Goal: Check status: Check status

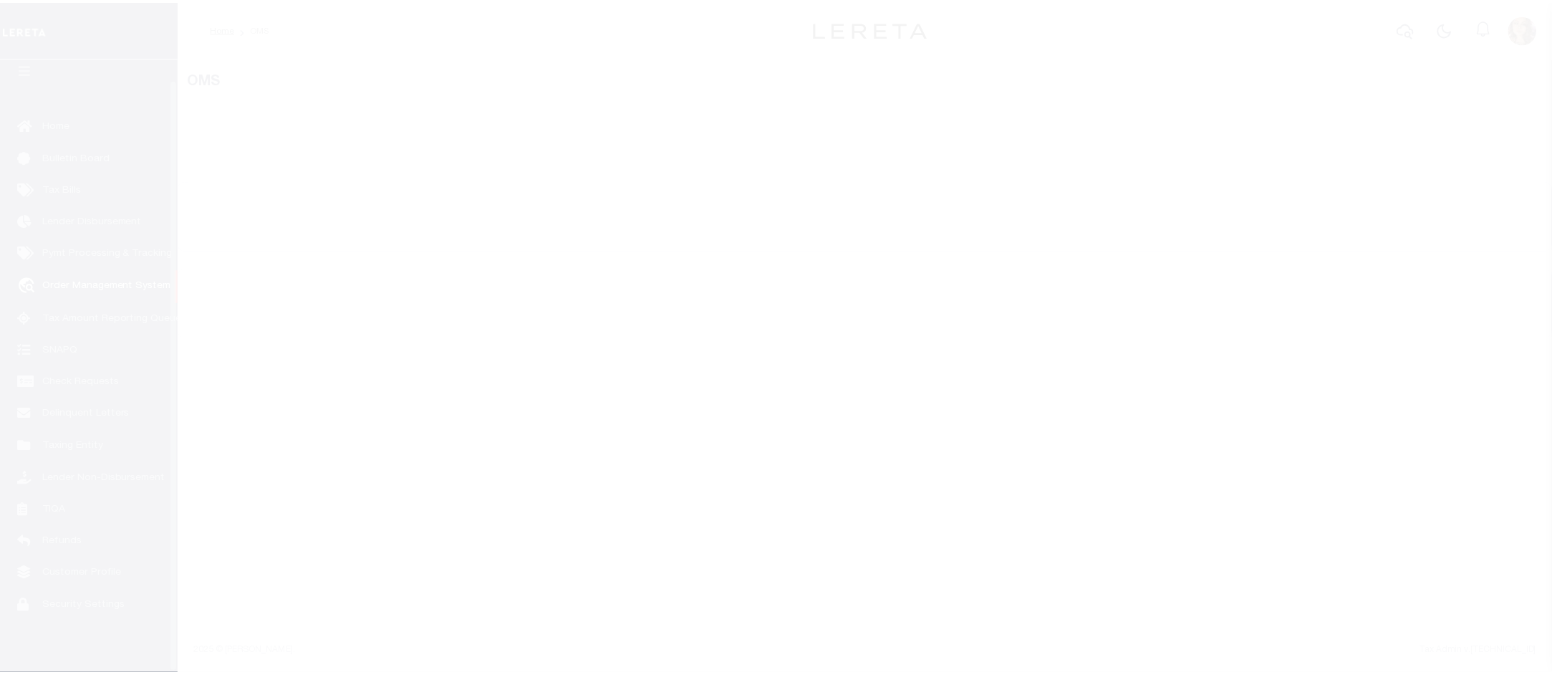
scroll to position [22, 0]
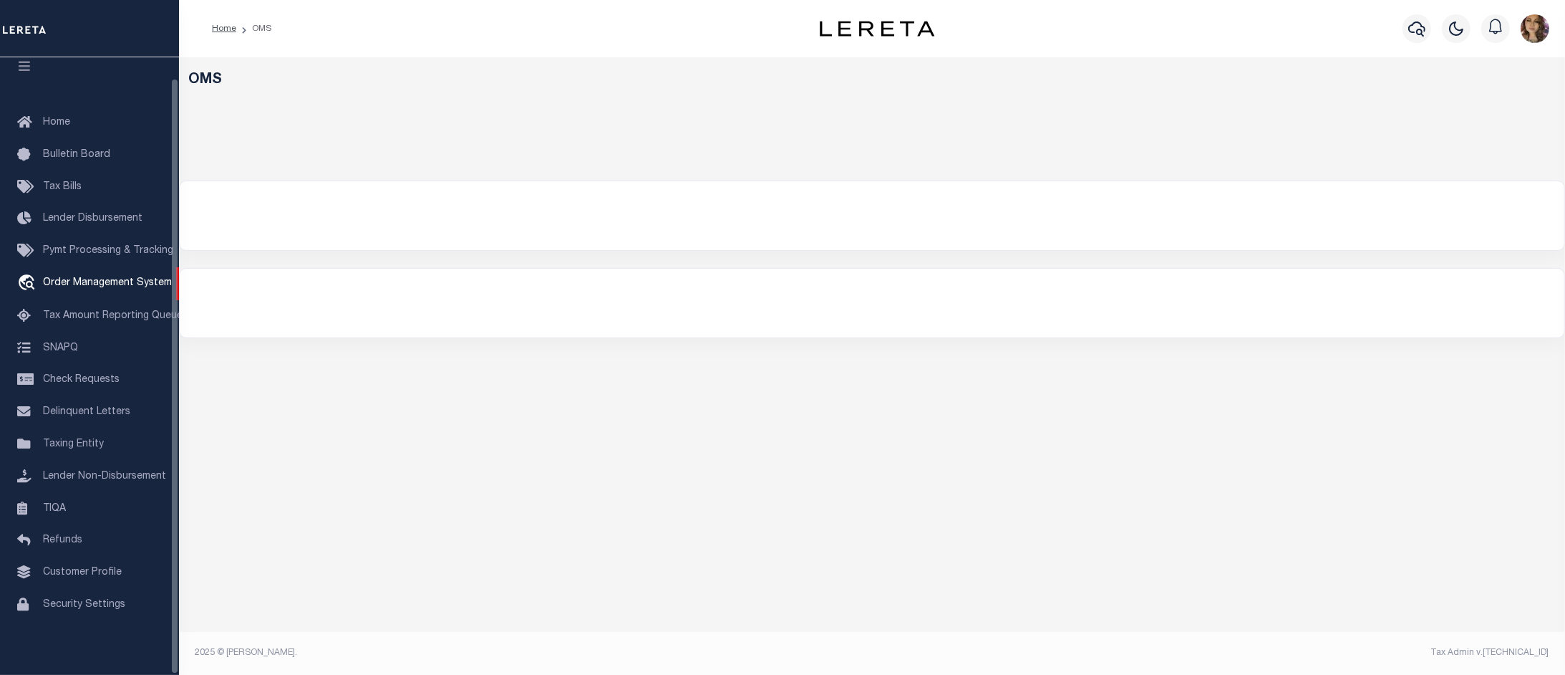
select select "200"
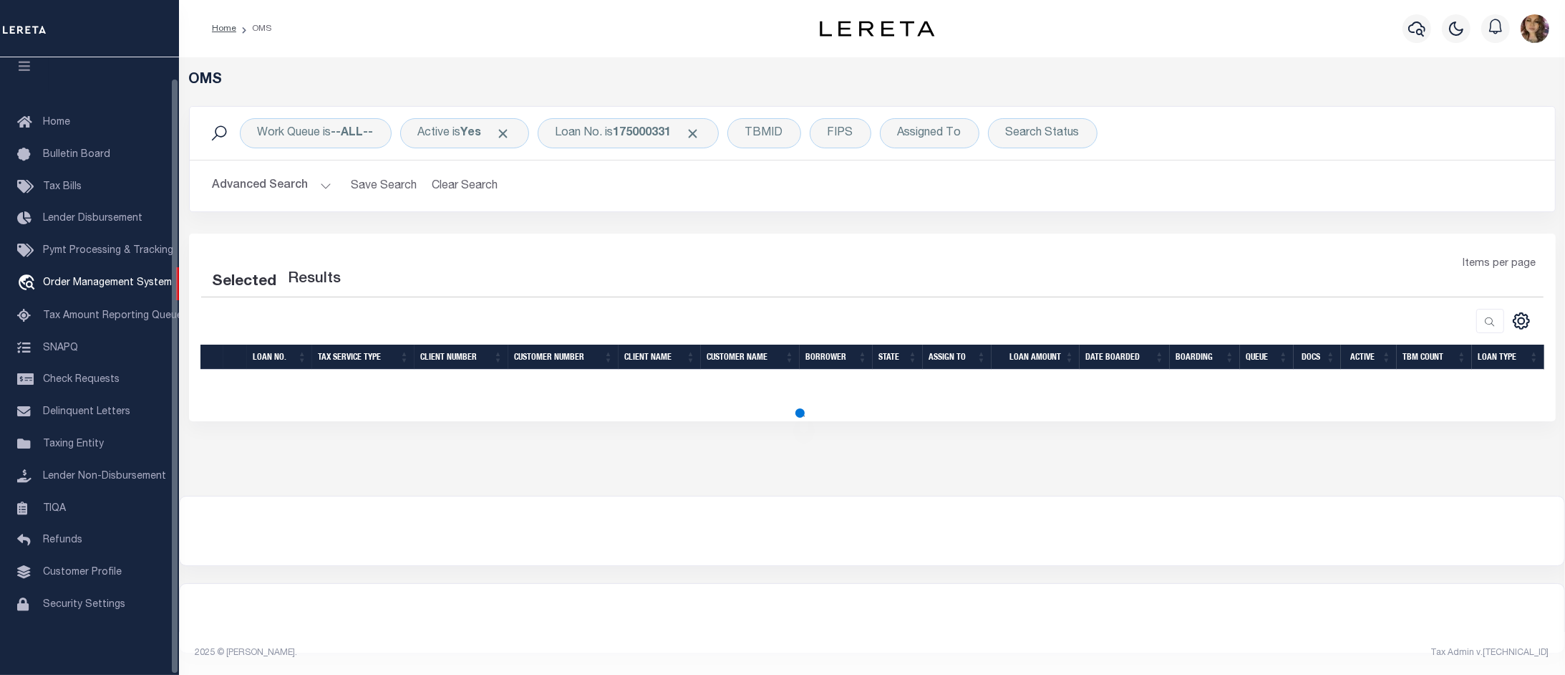
select select "200"
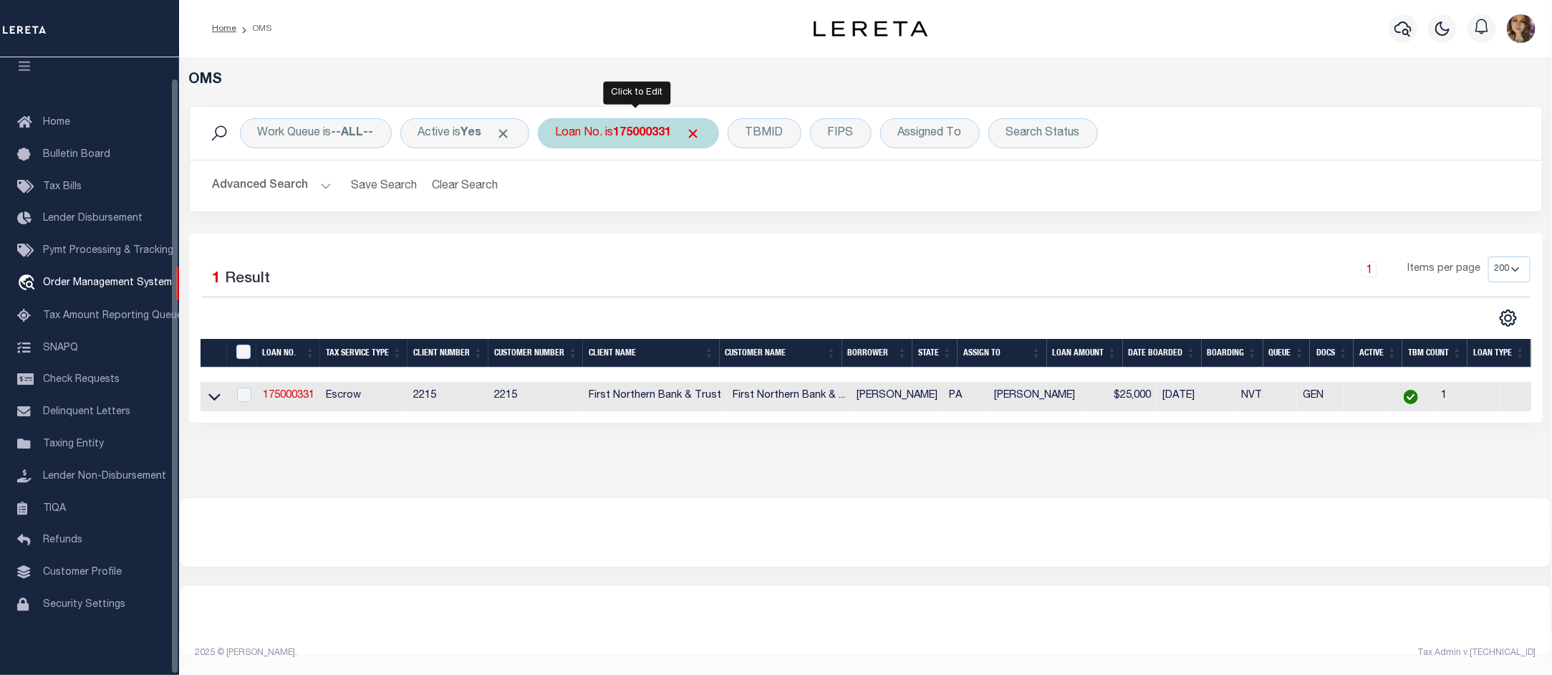
click at [634, 131] on b "175000331" at bounding box center [643, 132] width 58 height 11
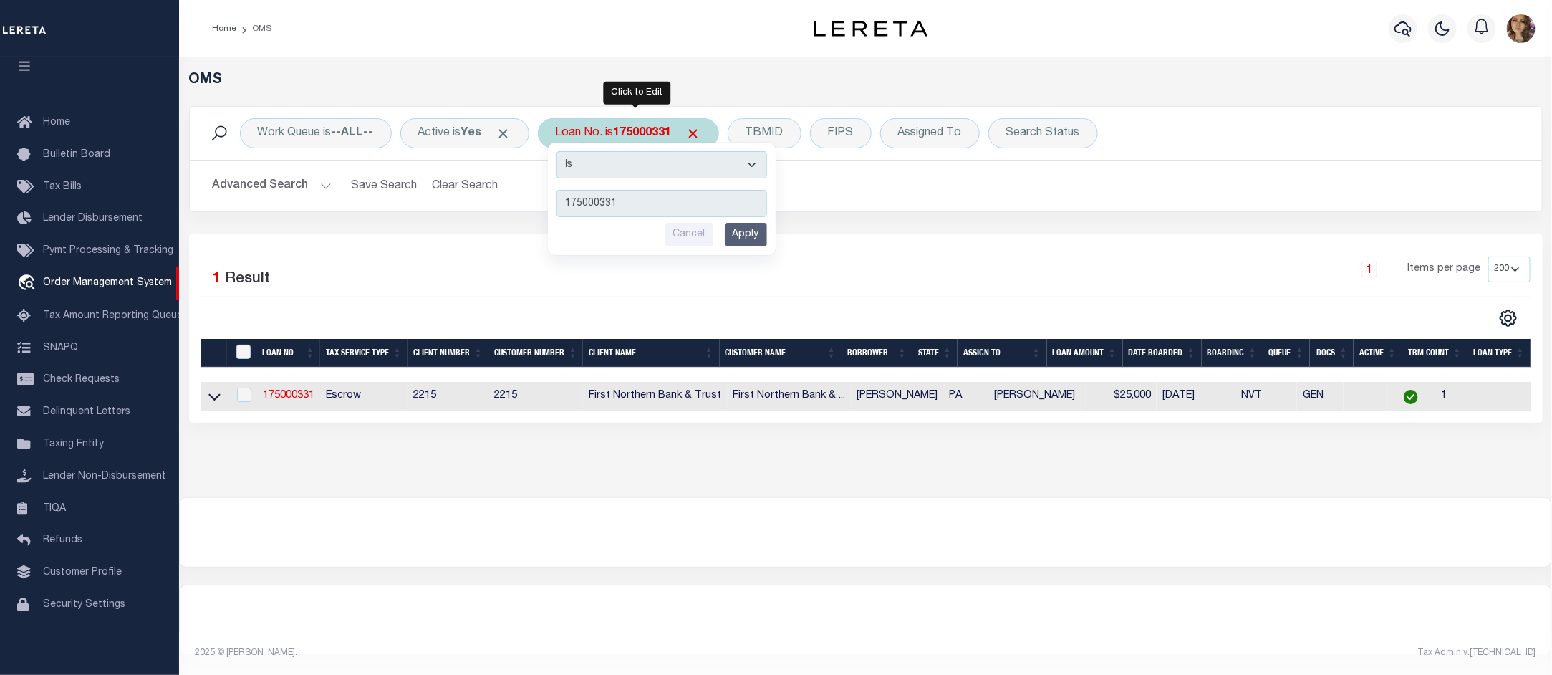
type input "1181093344"
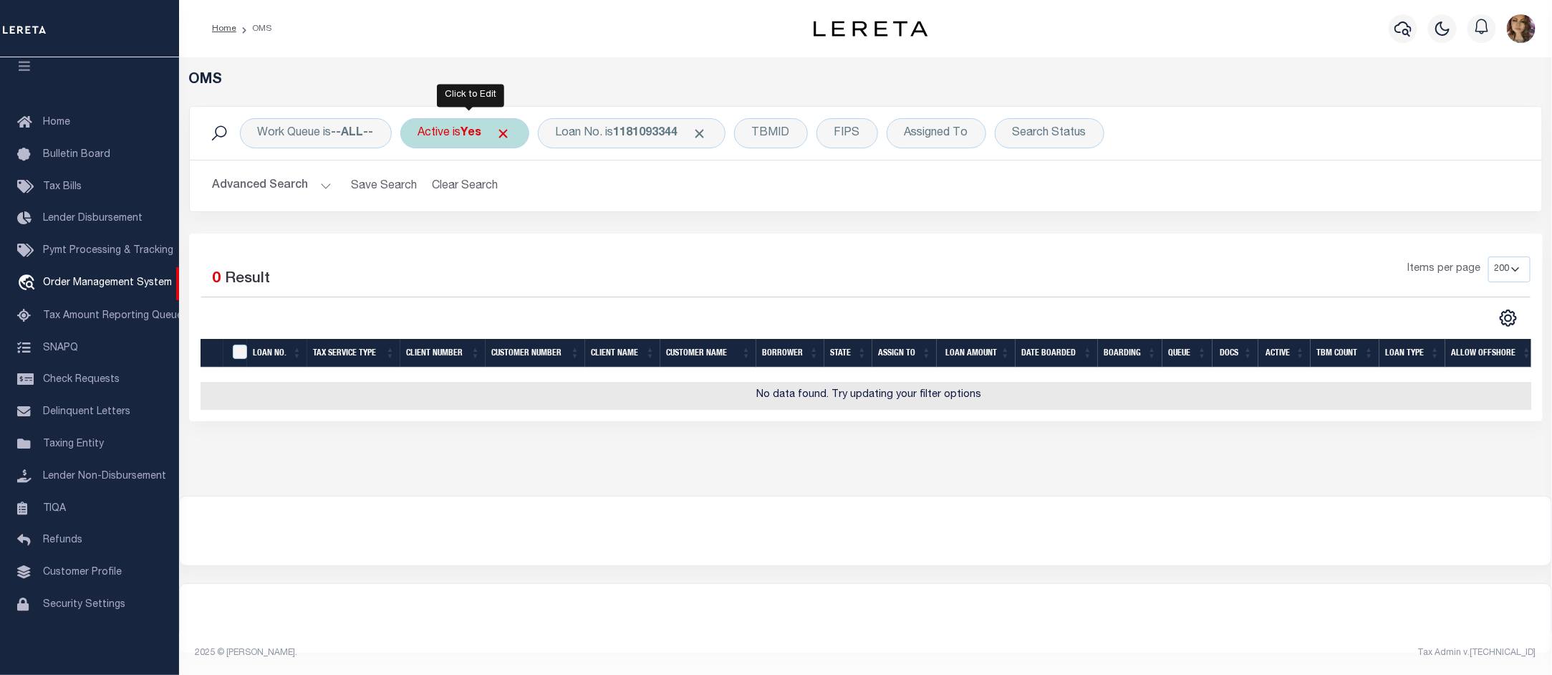
click at [466, 134] on div "Active is Yes" at bounding box center [464, 133] width 129 height 30
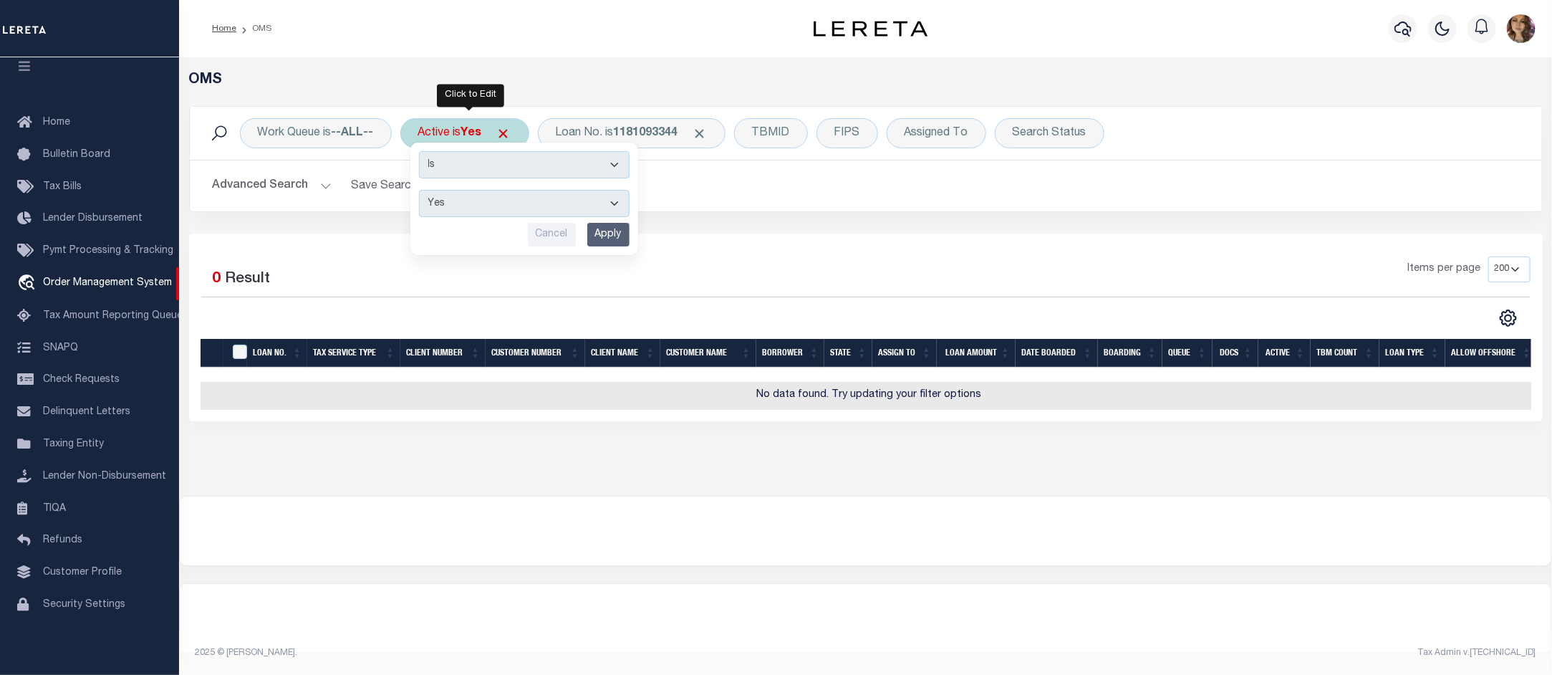
click at [471, 204] on select "Yes No" at bounding box center [524, 203] width 211 height 27
click at [422, 190] on select "Yes No" at bounding box center [524, 203] width 211 height 27
click at [622, 240] on input "Apply" at bounding box center [608, 235] width 42 height 24
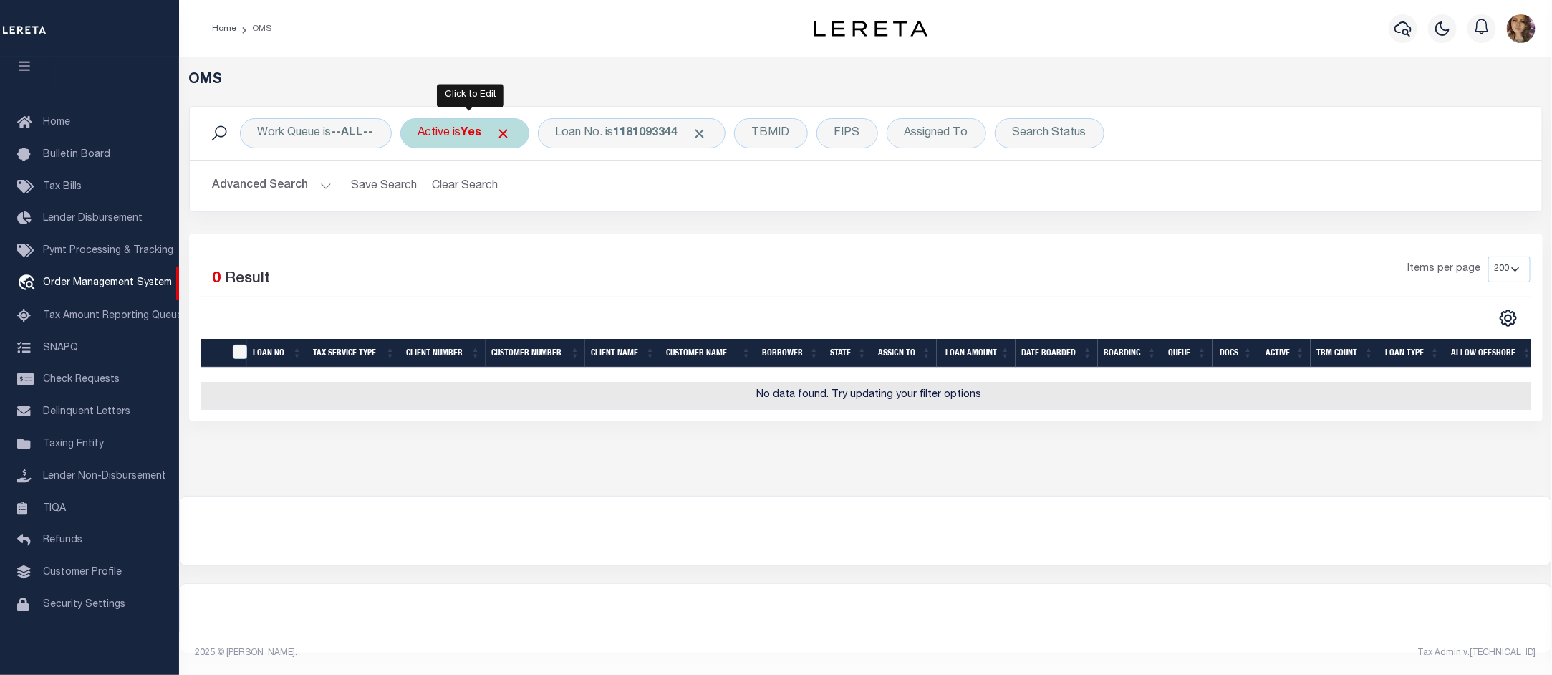
click at [470, 142] on div "Active is Yes" at bounding box center [464, 133] width 129 height 30
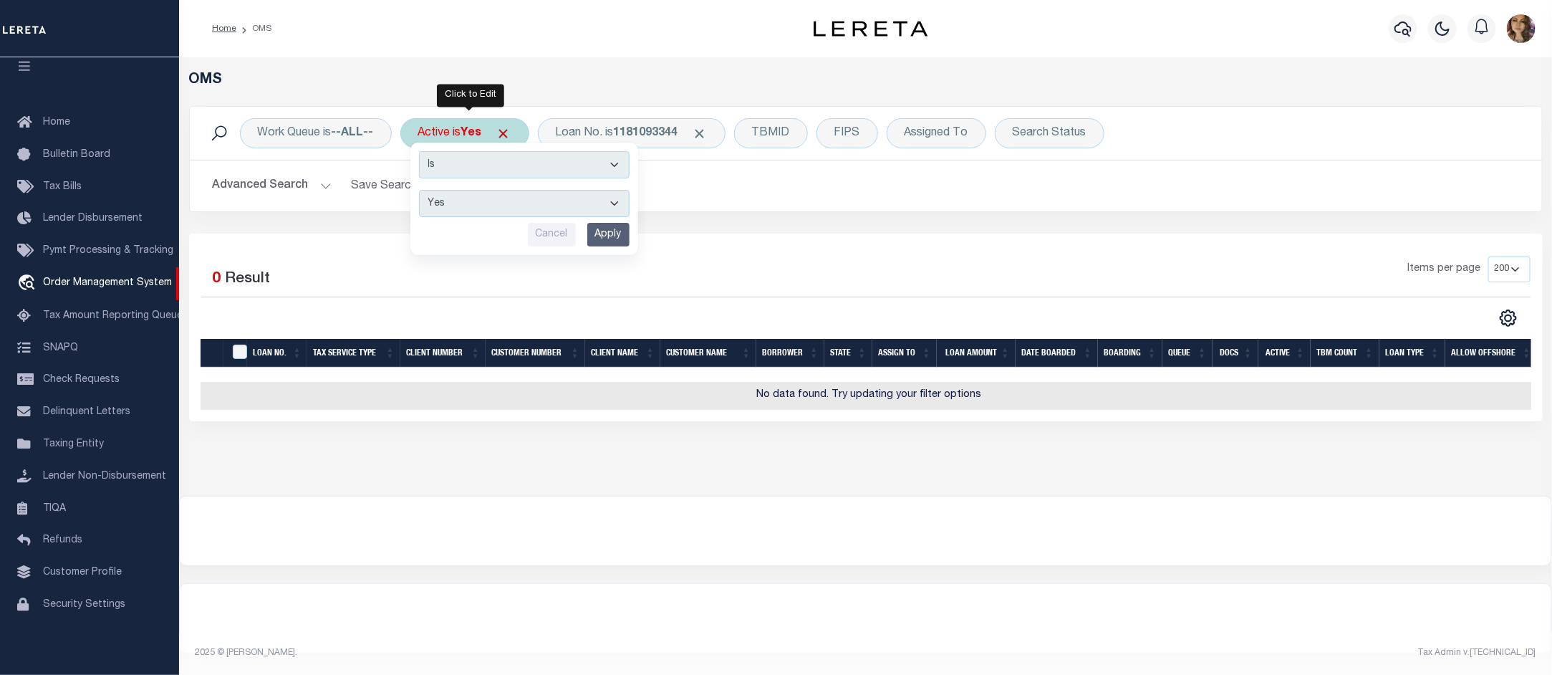
click at [467, 205] on select "Yes No" at bounding box center [524, 203] width 211 height 27
select select "false"
click at [422, 190] on select "Yes No" at bounding box center [524, 203] width 211 height 27
click at [620, 233] on input "Apply" at bounding box center [608, 235] width 42 height 24
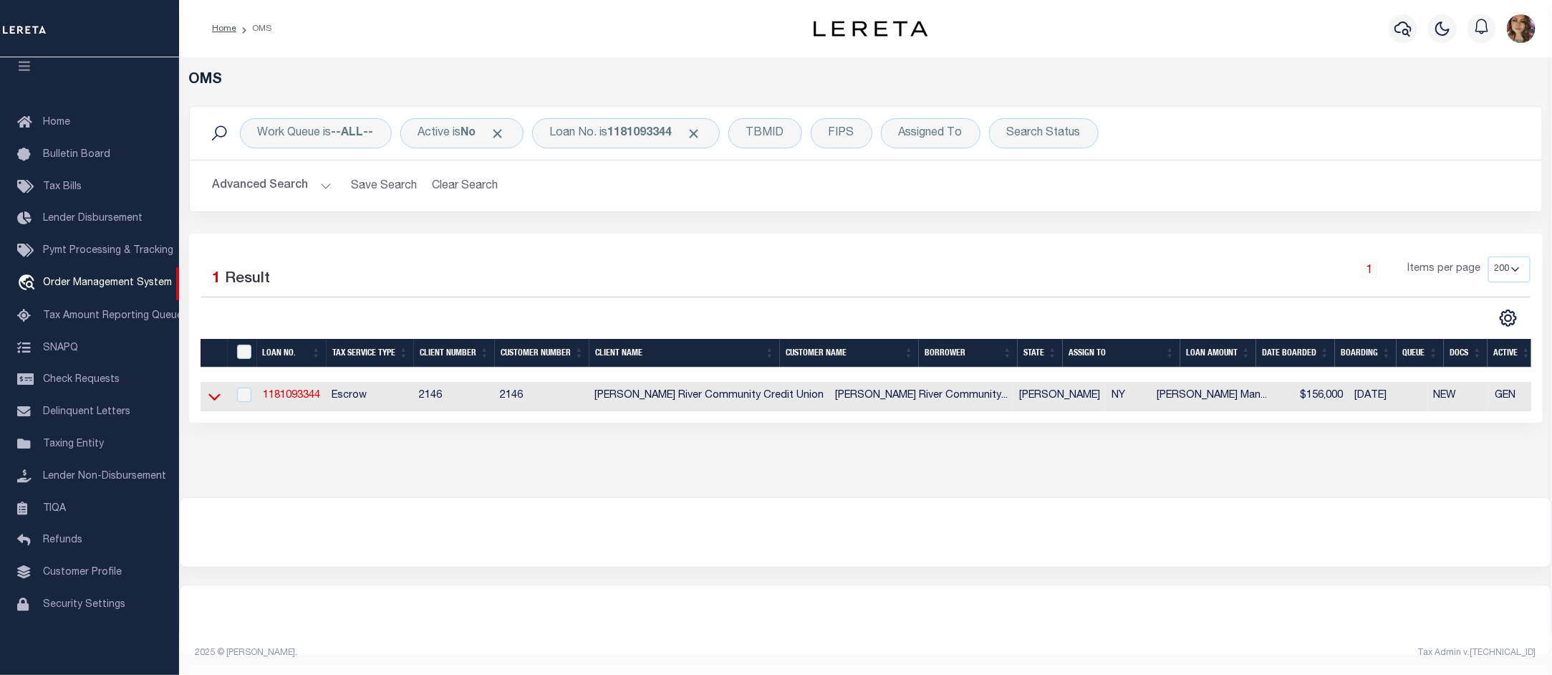
click at [213, 404] on icon at bounding box center [214, 396] width 12 height 15
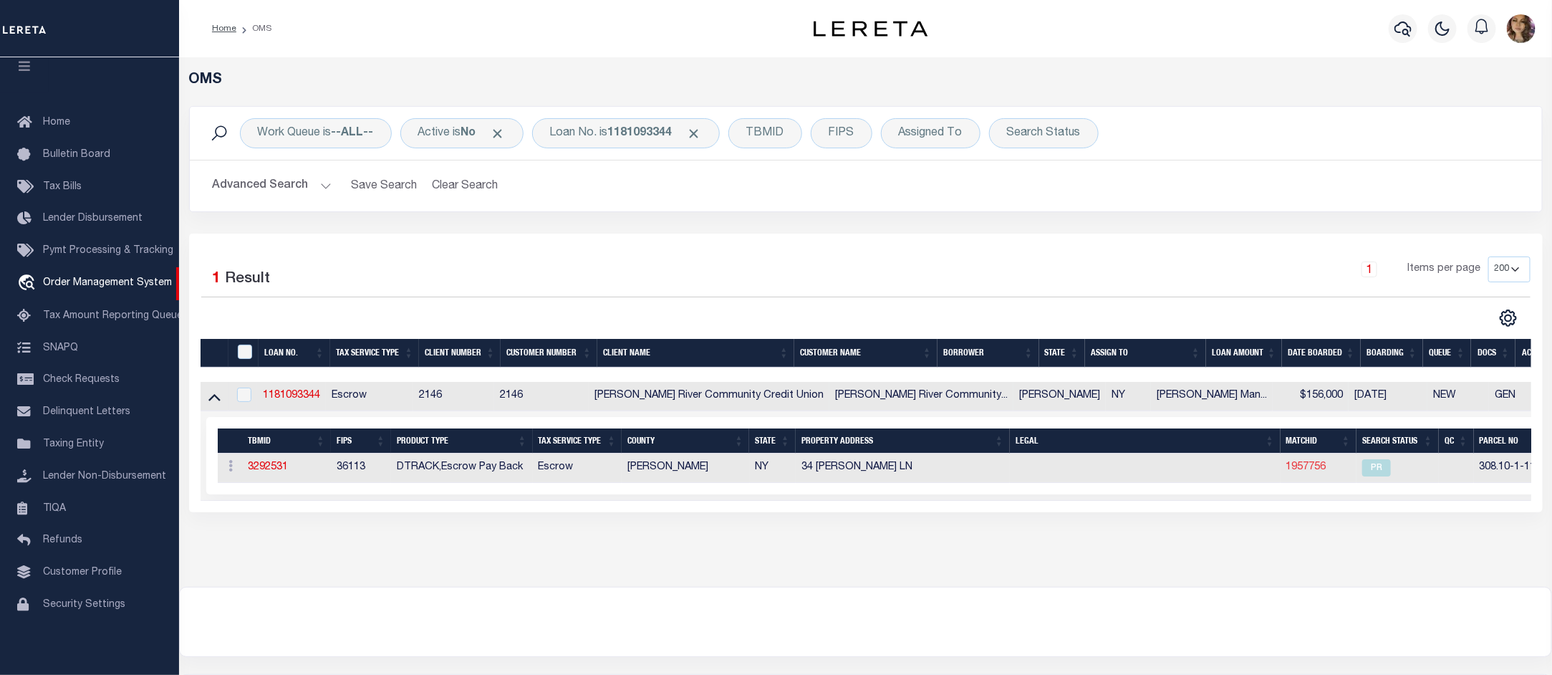
click at [1286, 470] on link "1957756" at bounding box center [1306, 467] width 40 height 10
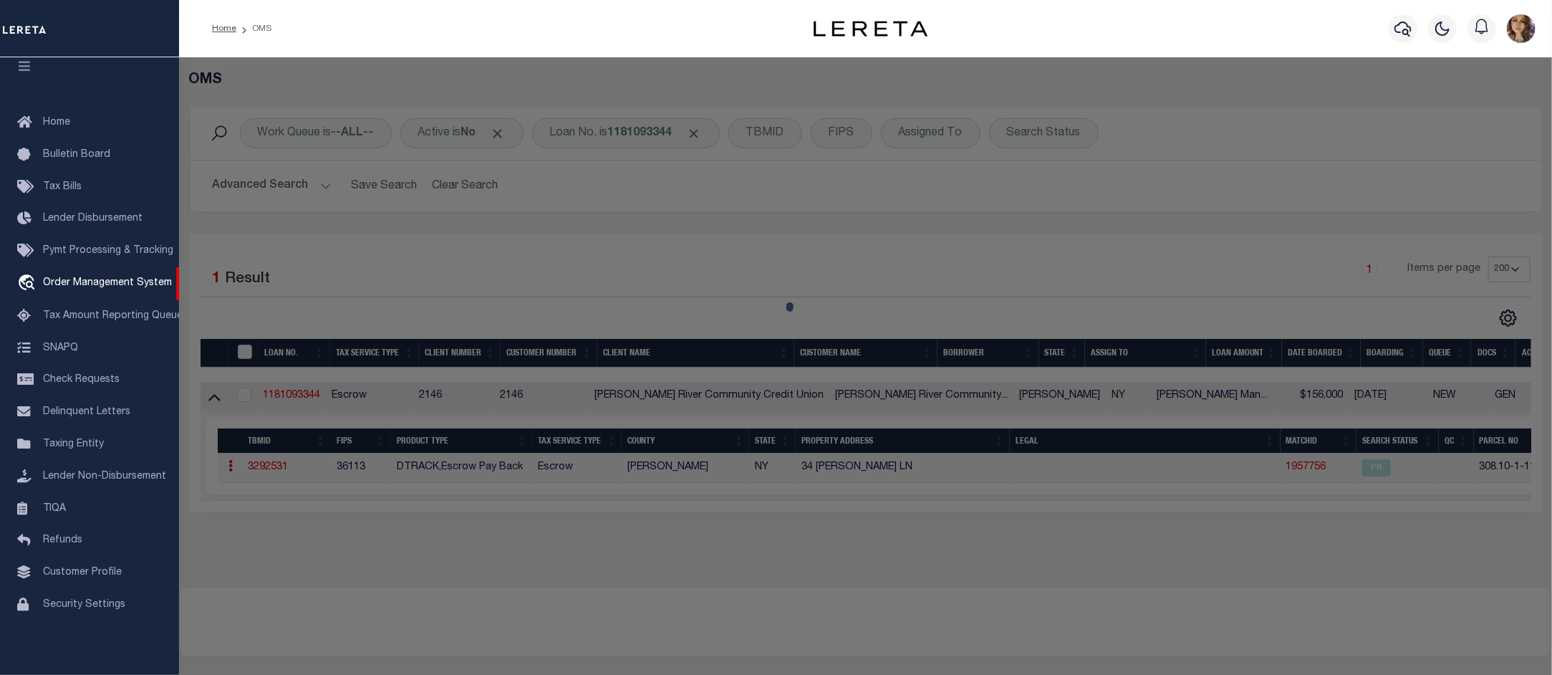
checkbox input "false"
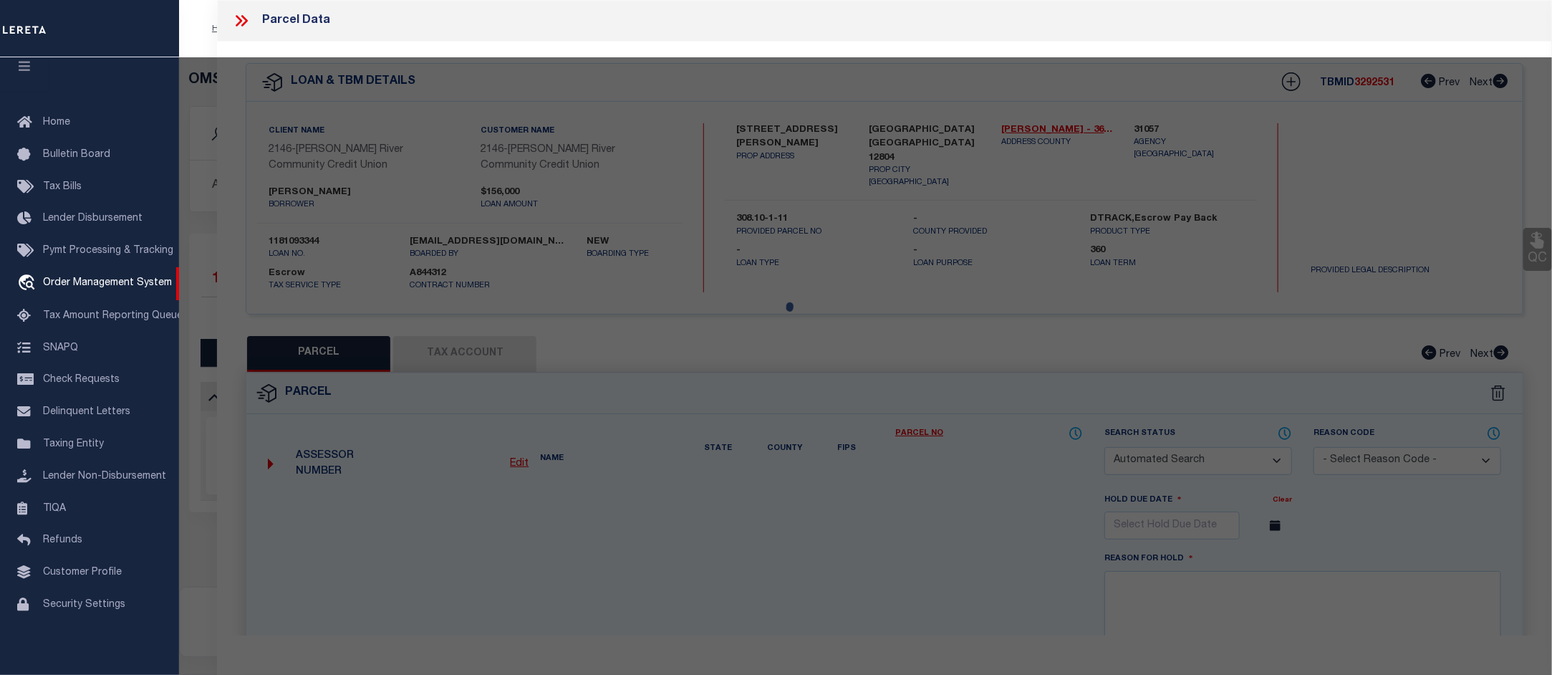
select select "PR"
type input "PETSCHAUER , ROBERT & JANET"
select select
type input "34 Linette Lane"
checkbox input "false"
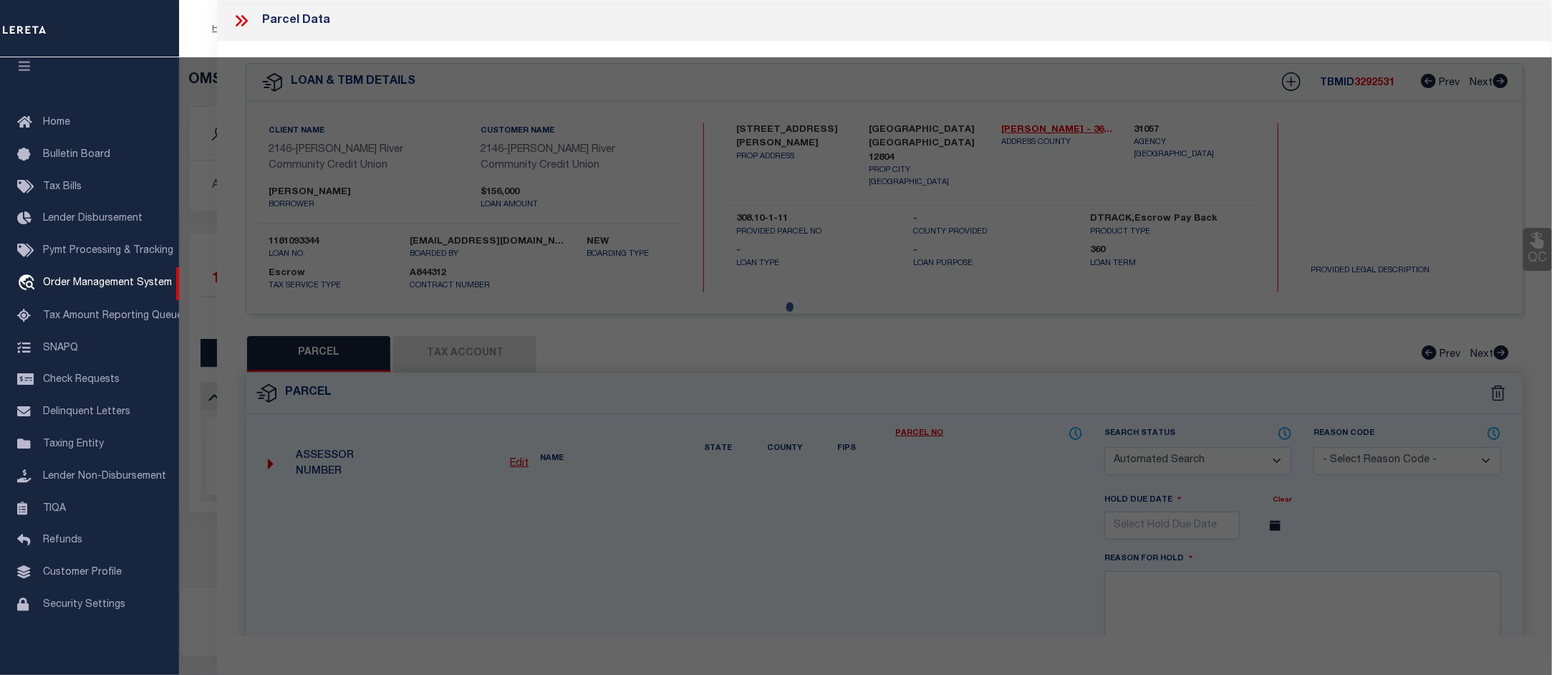
type input "QUEENSBURY NY 12804"
type textarea "RES. PHASE II LOT 66 HAROLD SQUARE Total Acreage/Size: 0.81"
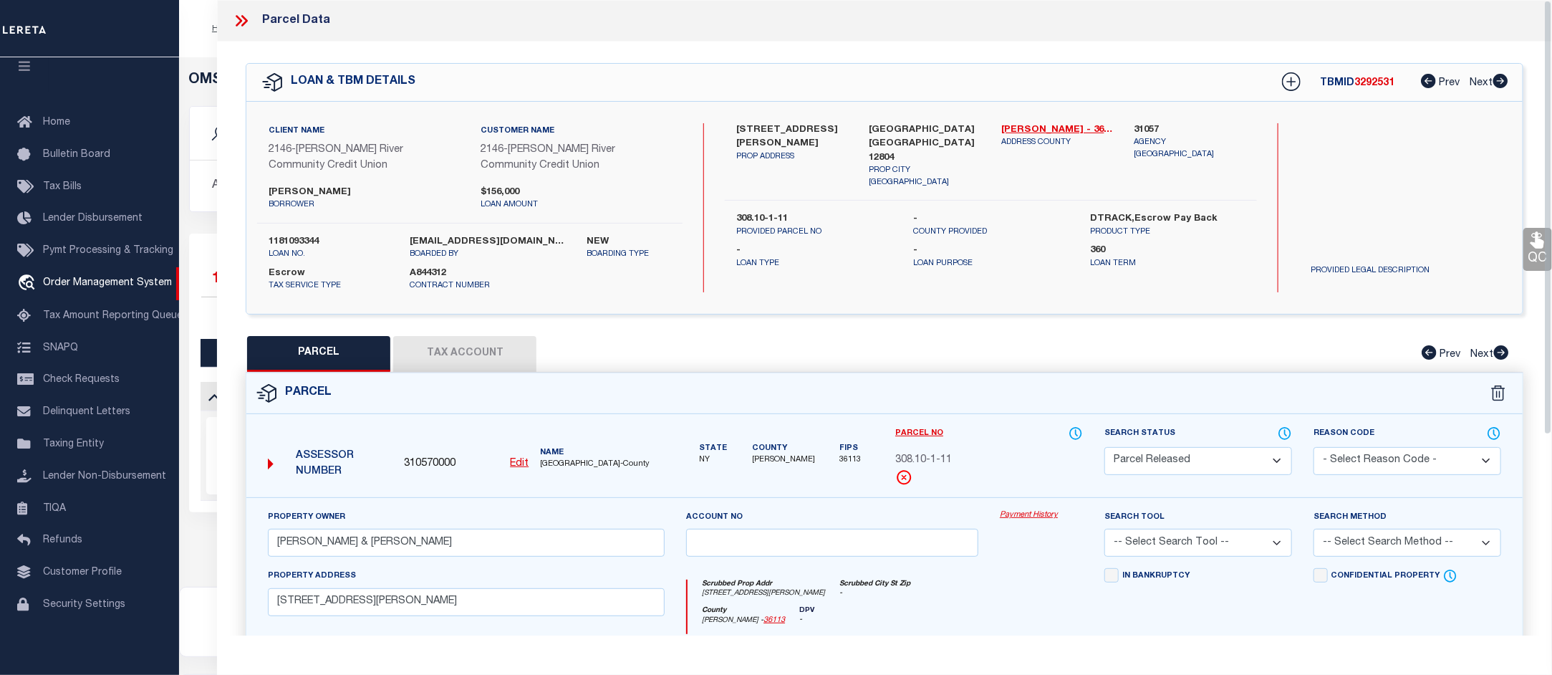
click at [1042, 512] on link "Payment History" at bounding box center [1041, 515] width 83 height 12
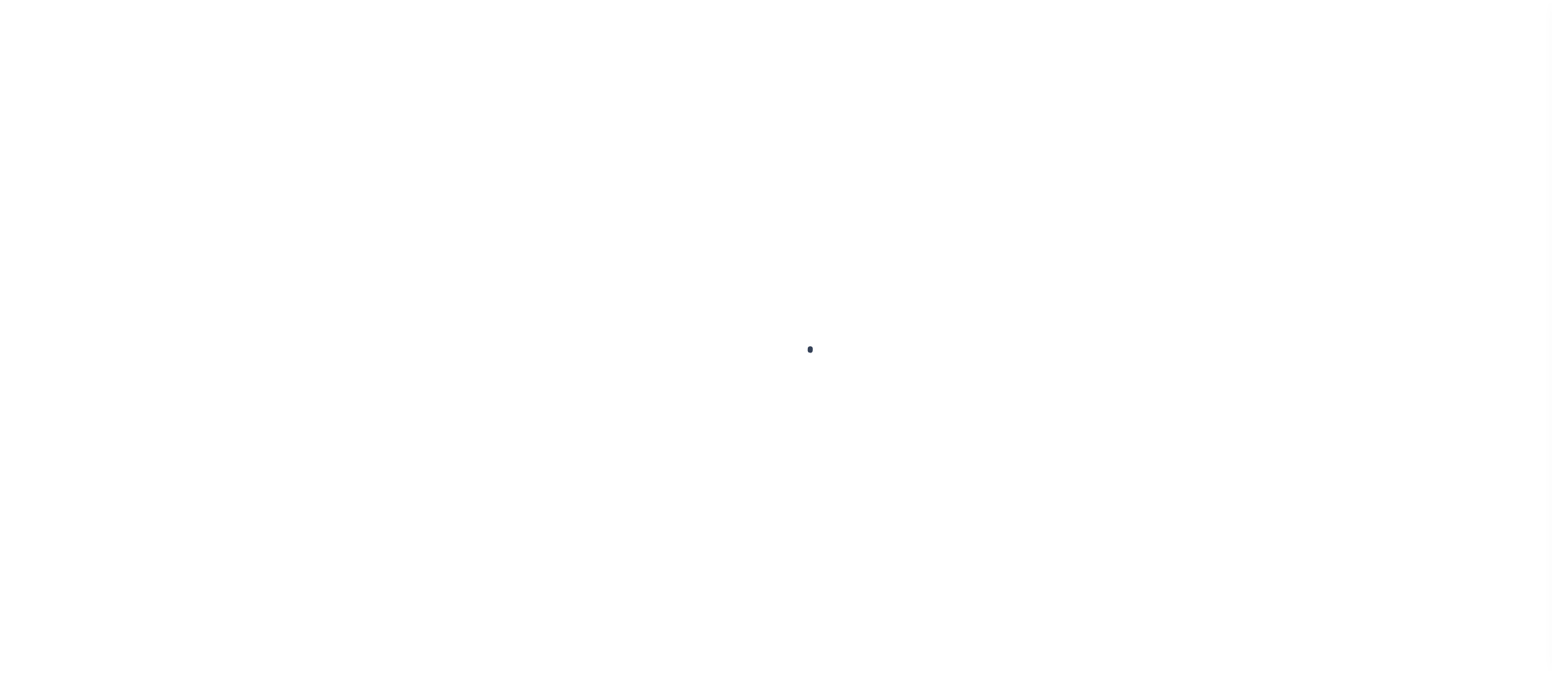
scroll to position [22, 0]
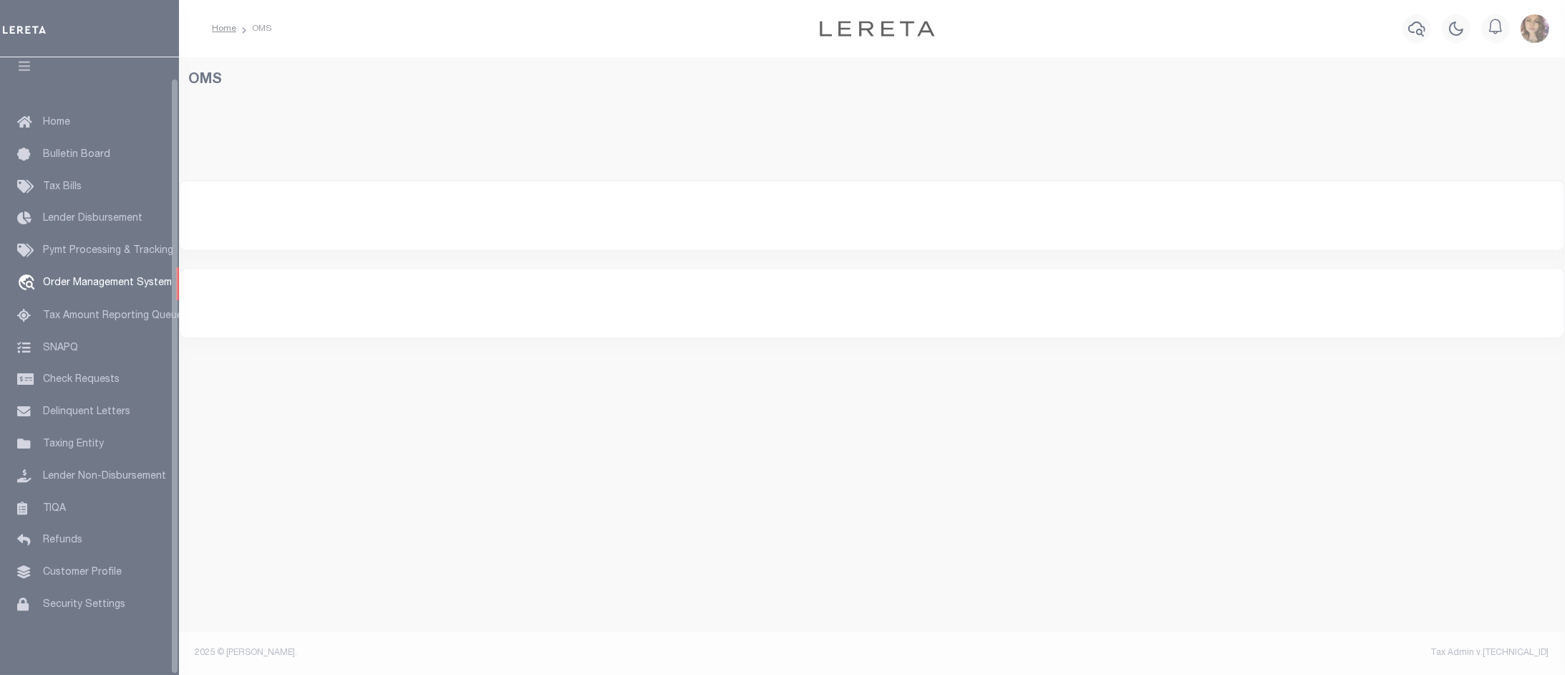
select select "200"
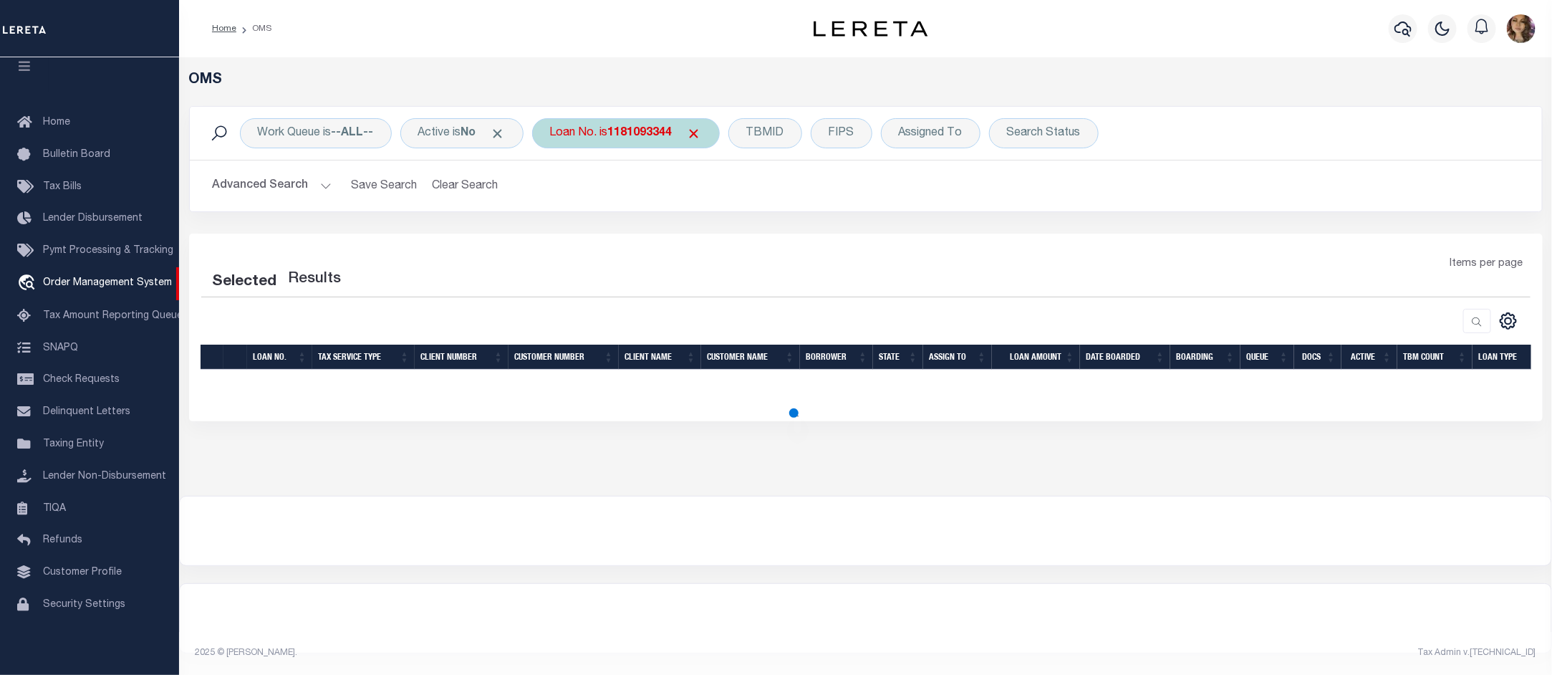
select select "200"
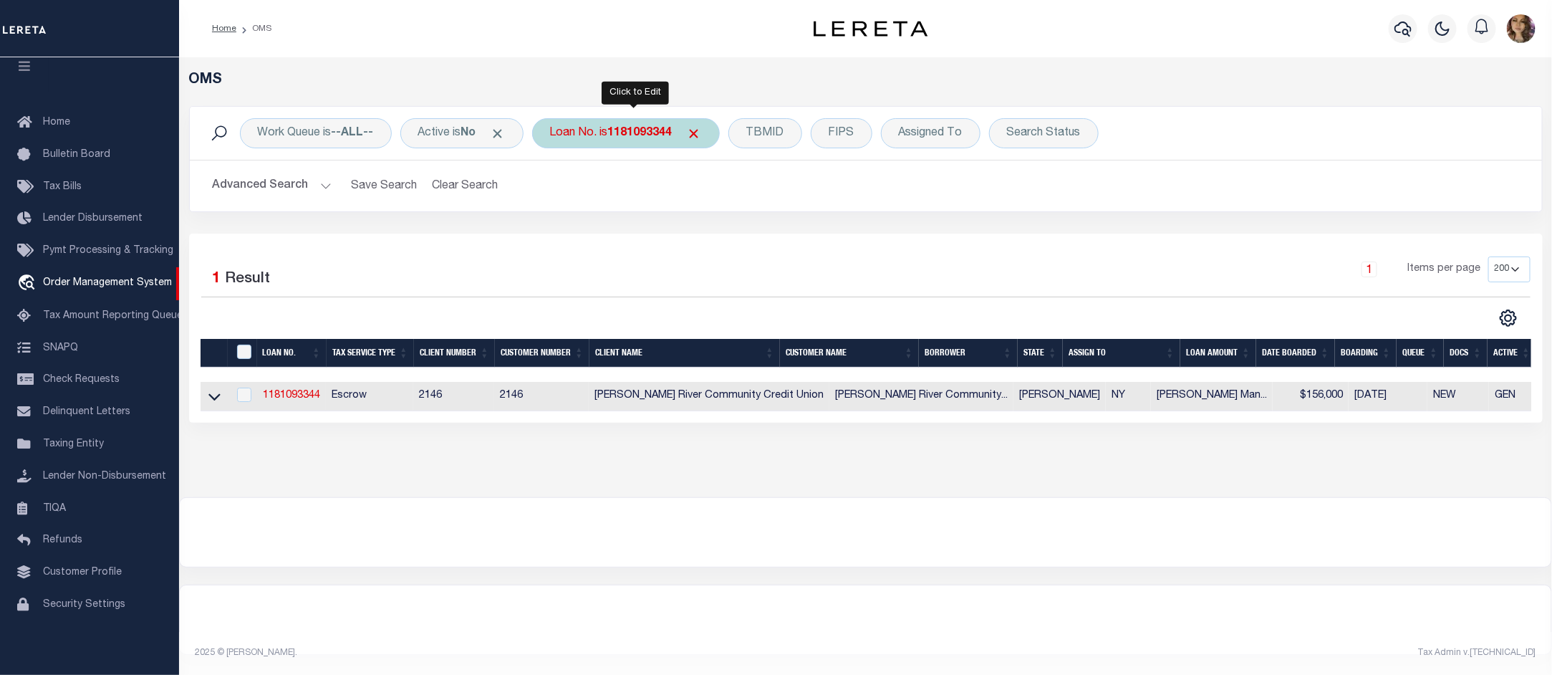
click at [607, 129] on div "Loan No. is 1181093344" at bounding box center [626, 133] width 188 height 30
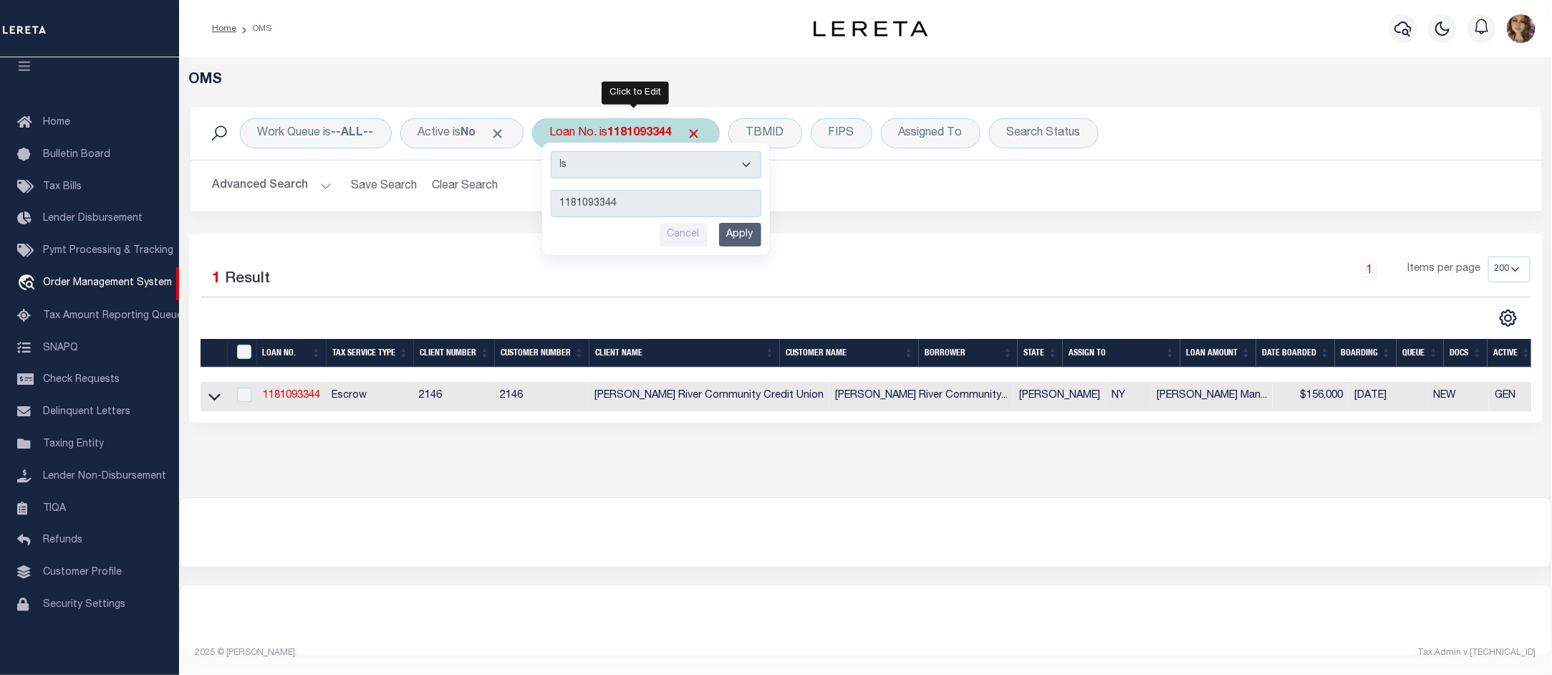
type input "1181282426"
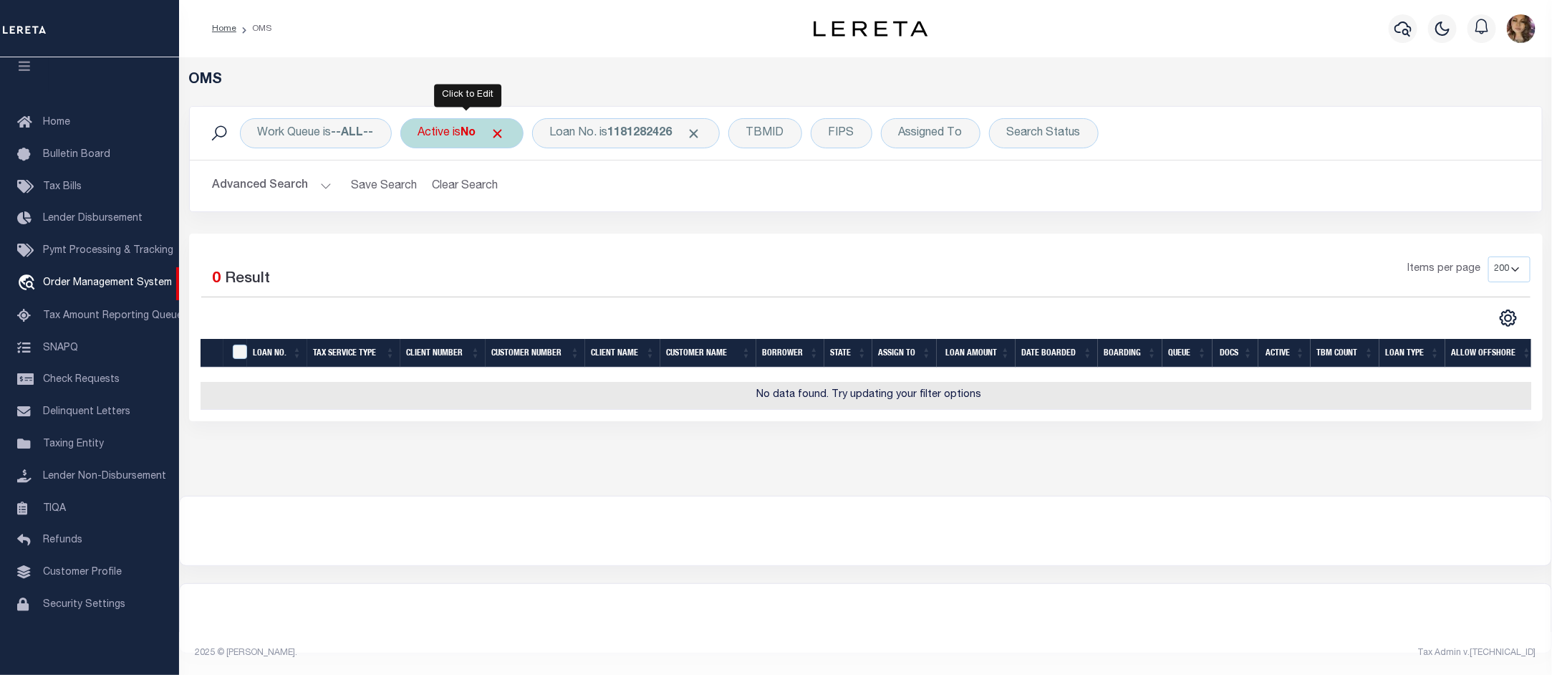
click at [476, 137] on b "No" at bounding box center [468, 132] width 15 height 11
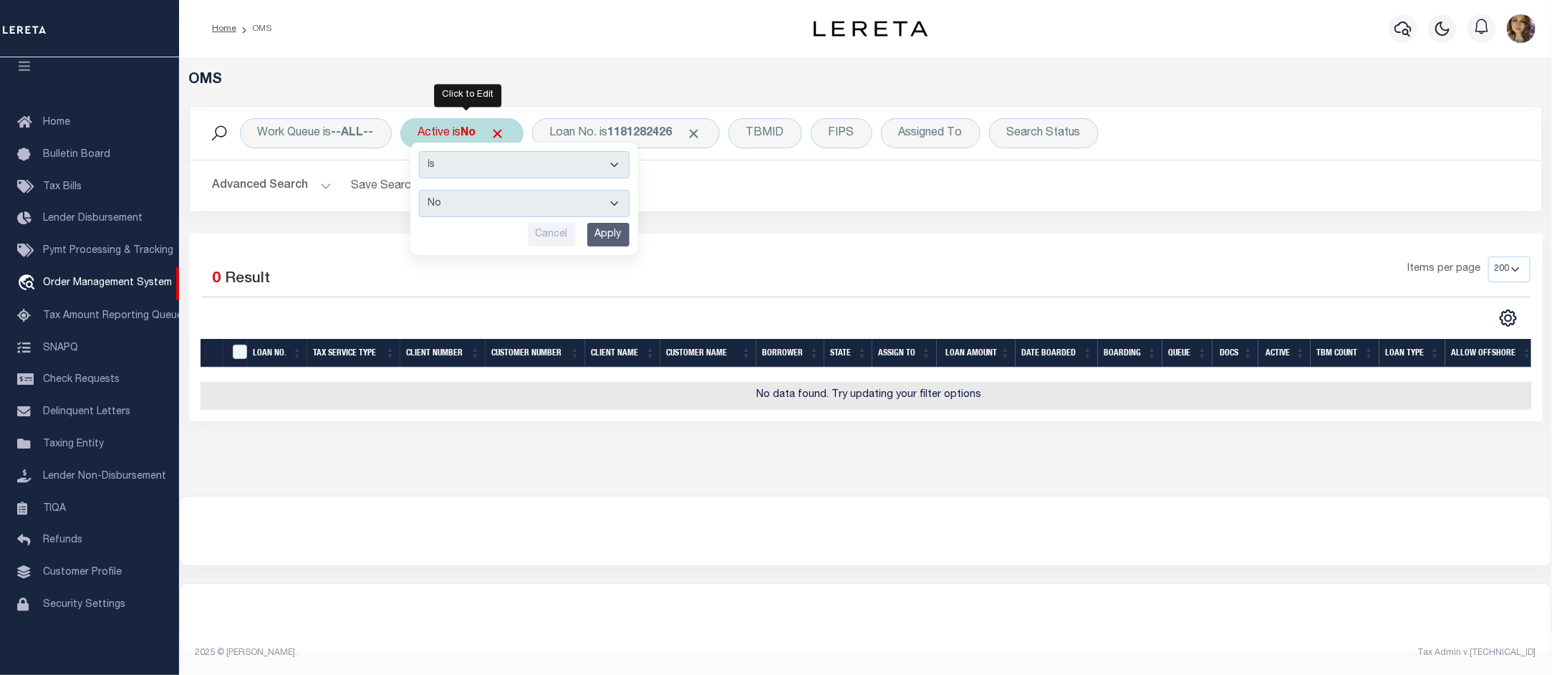
click at [471, 215] on select "Yes No" at bounding box center [524, 203] width 211 height 27
select select "true"
click at [422, 190] on select "Yes No" at bounding box center [524, 203] width 211 height 27
click at [609, 235] on input "Apply" at bounding box center [608, 235] width 42 height 24
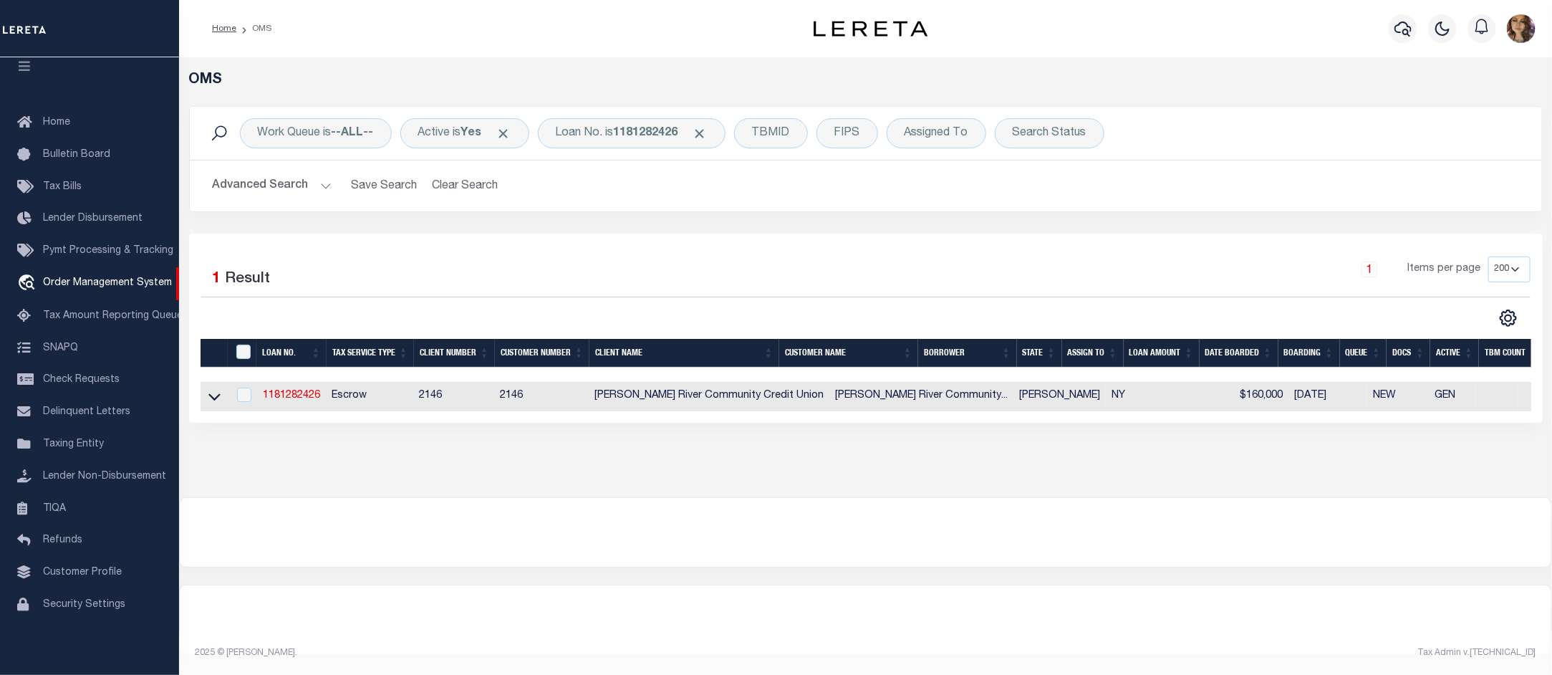
click at [206, 398] on link at bounding box center [214, 395] width 16 height 10
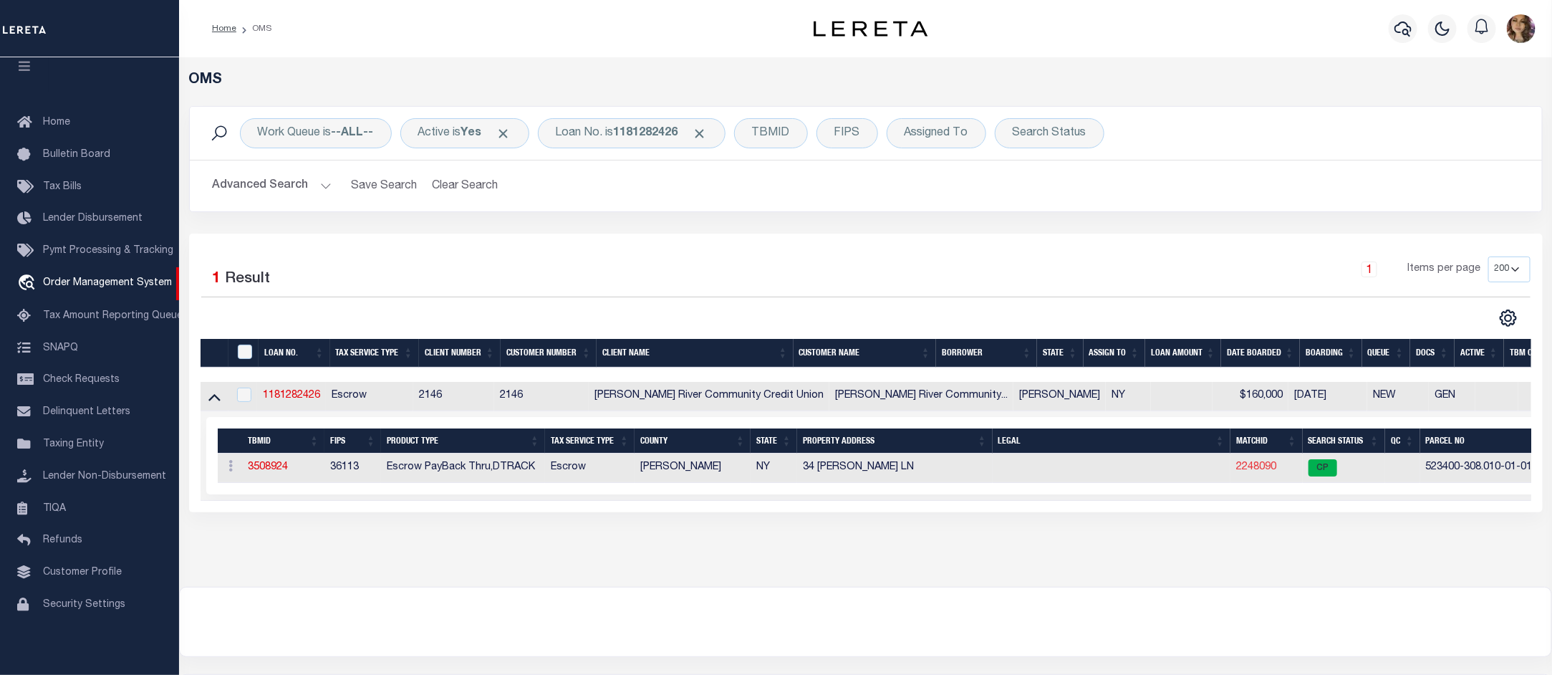
click at [1236, 470] on link "2248090" at bounding box center [1256, 467] width 40 height 10
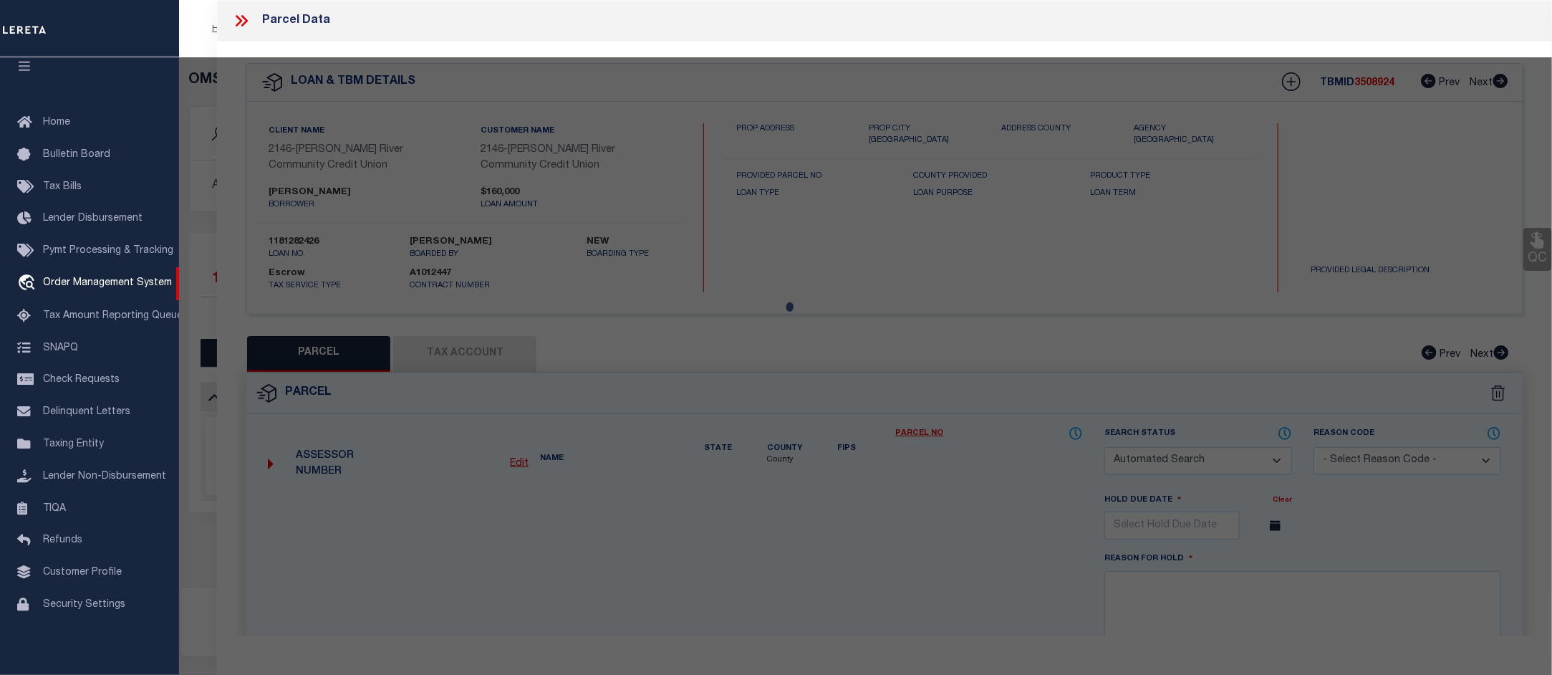
checkbox input "false"
select select "CP"
type input "PETSCHAUER,ROBERT"
select select "ATL"
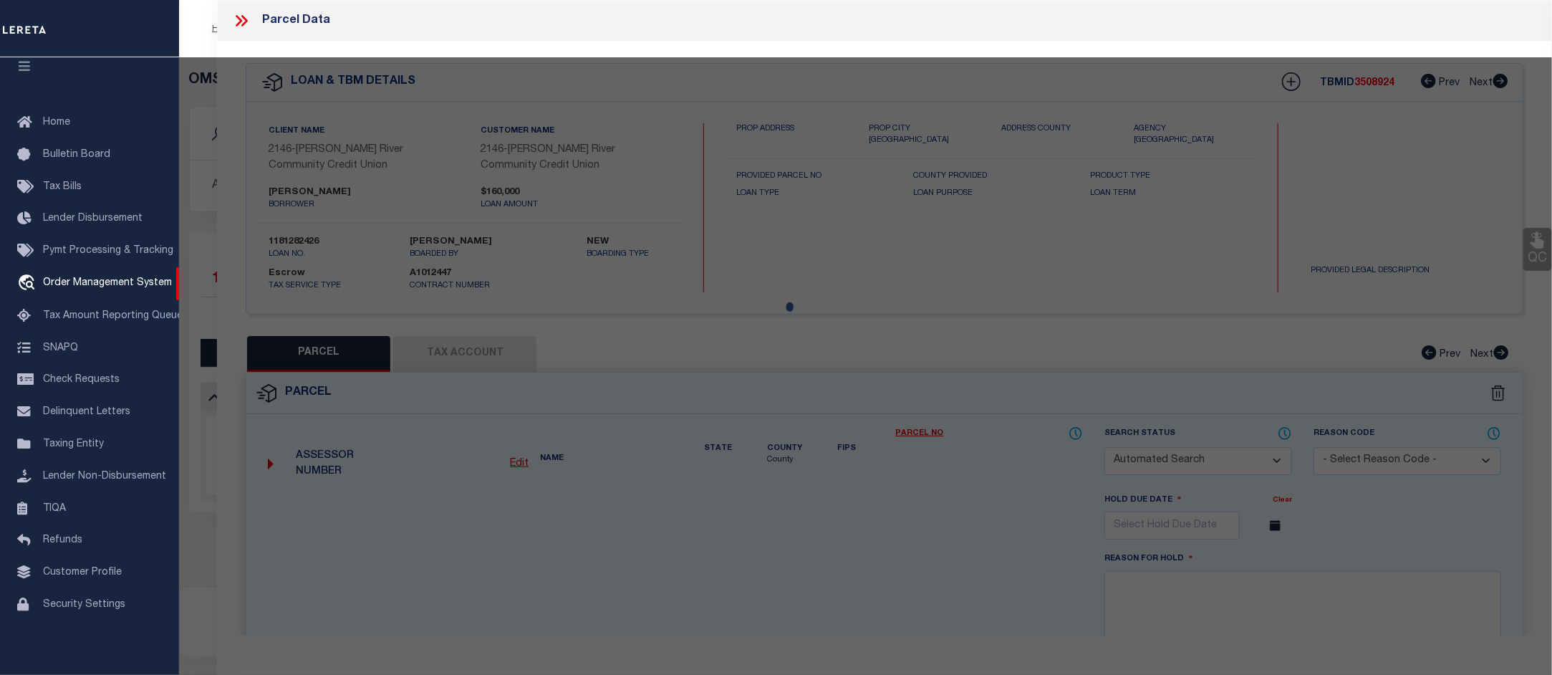
select select "ADD"
type input "34 LINETTE LN"
checkbox input "false"
type input "QUEENSBURY, NY 12804"
type textarea "RES. 85.31'RF 125.-9-66"
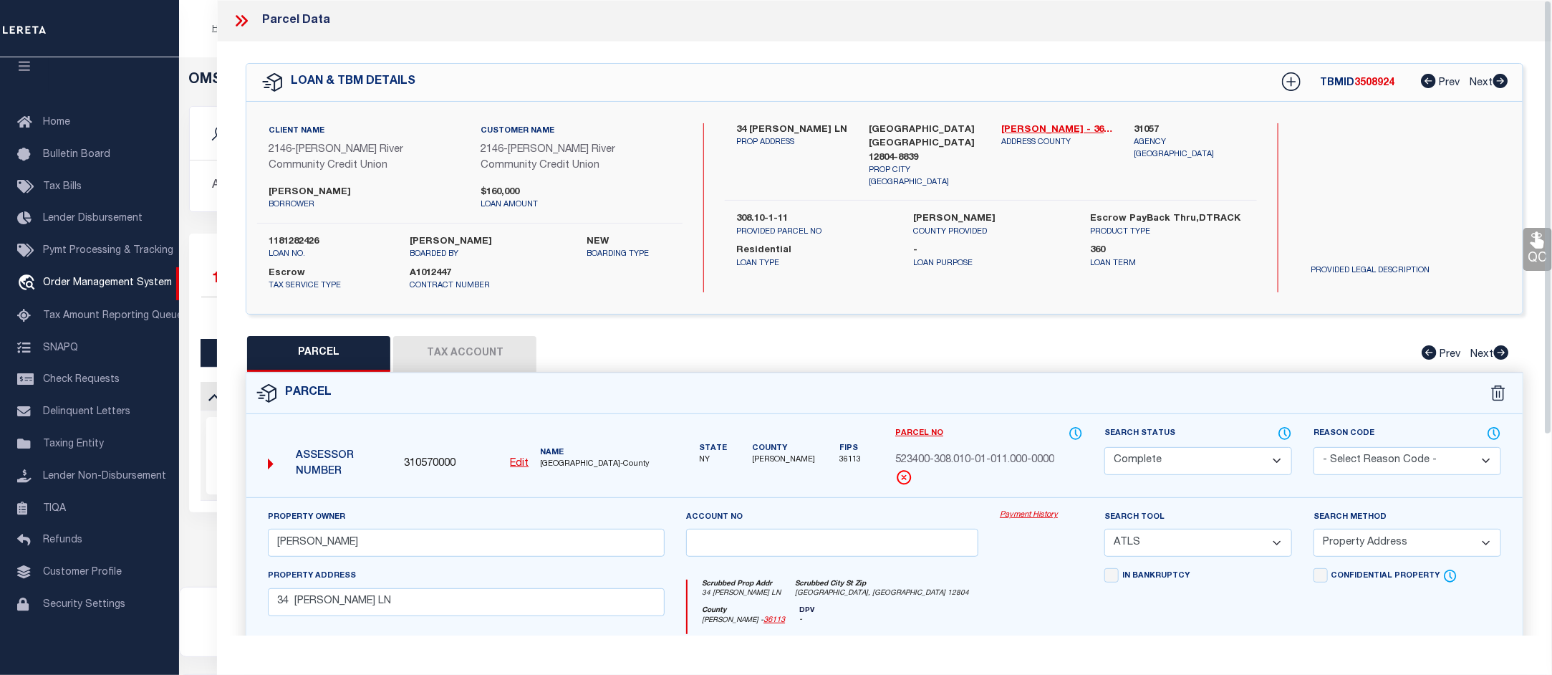
click at [1039, 514] on link "Payment History" at bounding box center [1041, 515] width 83 height 12
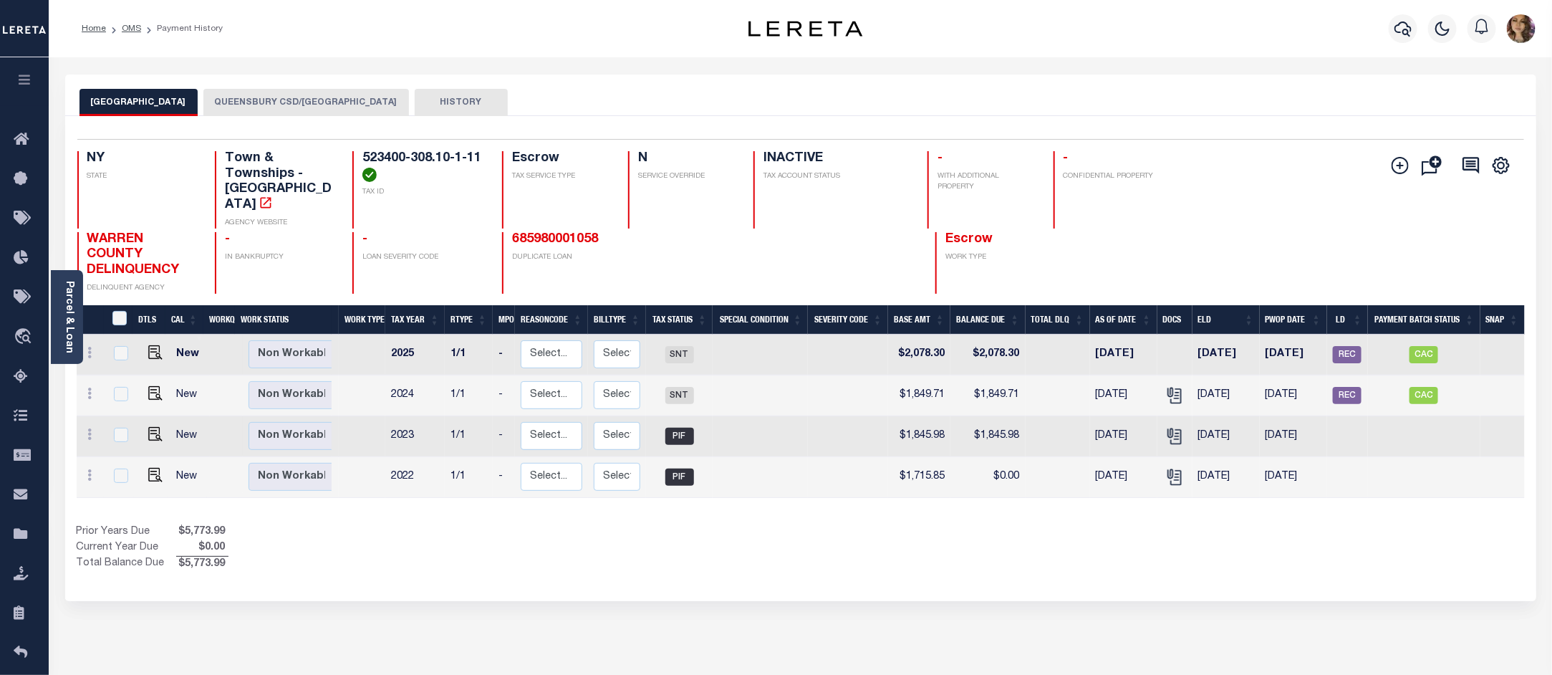
click at [290, 102] on button "QUEENSBURY CSD/QUEENSBURY TOWN" at bounding box center [306, 102] width 206 height 27
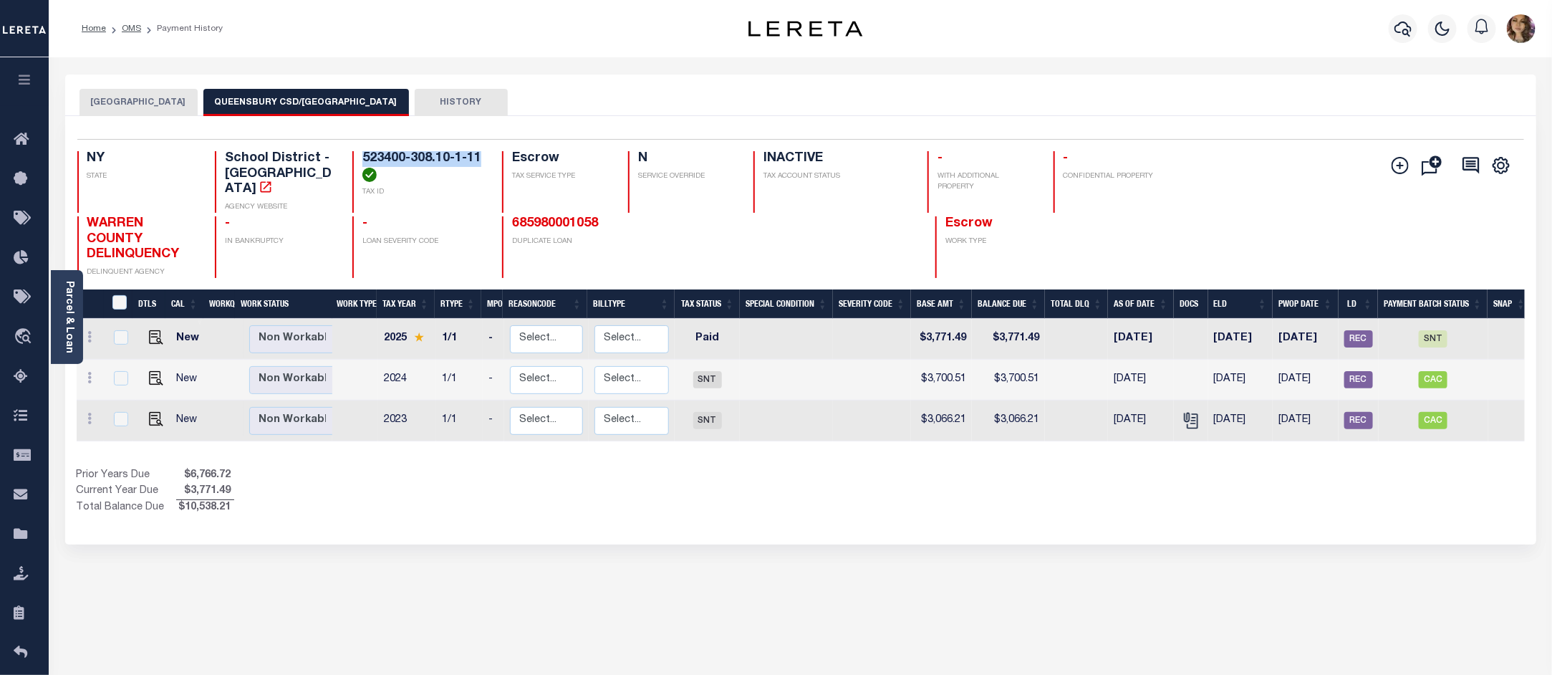
drag, startPoint x: 362, startPoint y: 162, endPoint x: 482, endPoint y: 155, distance: 119.8
click at [482, 155] on h4 "523400-308.10-1-11" at bounding box center [423, 166] width 122 height 31
copy h4 "523400-308.10-1-11"
click at [154, 330] on img "" at bounding box center [156, 337] width 14 height 14
checkbox input "true"
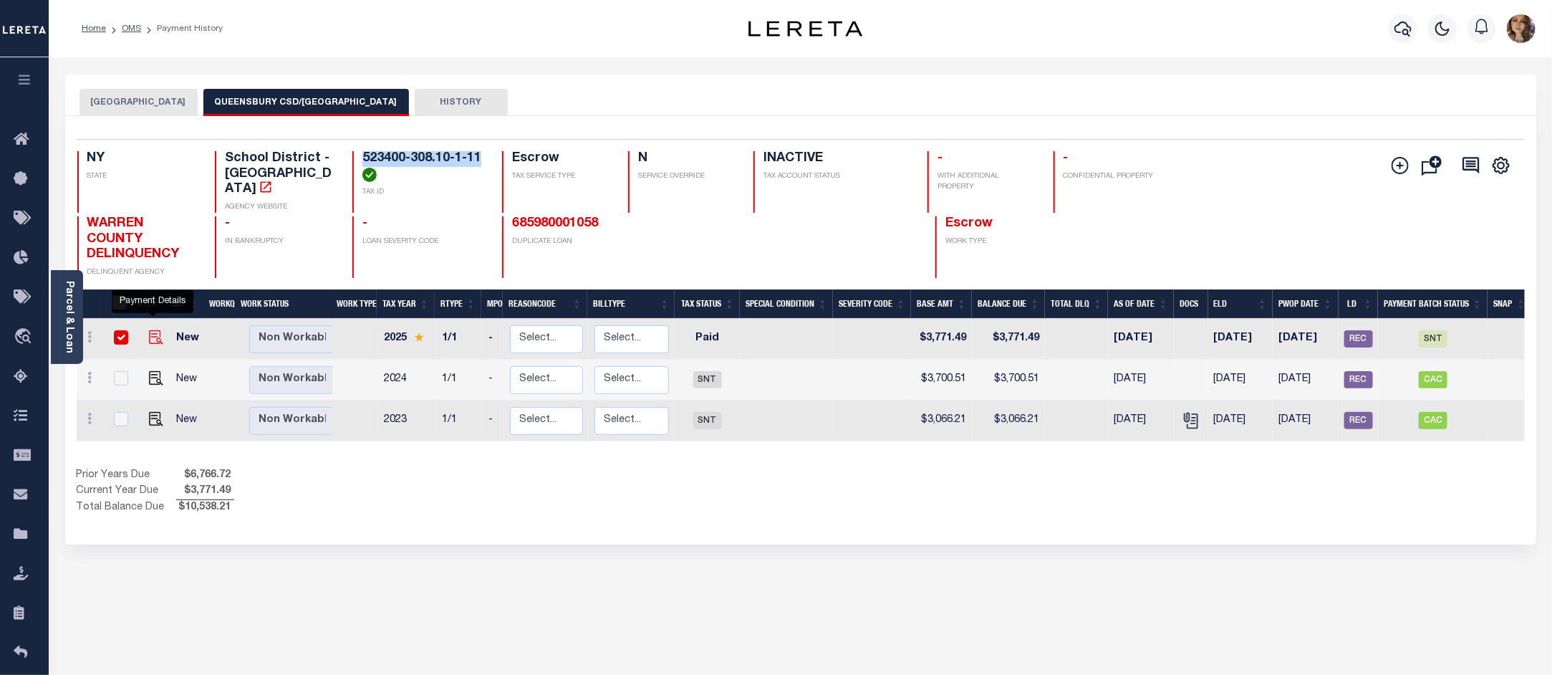
checkbox input "true"
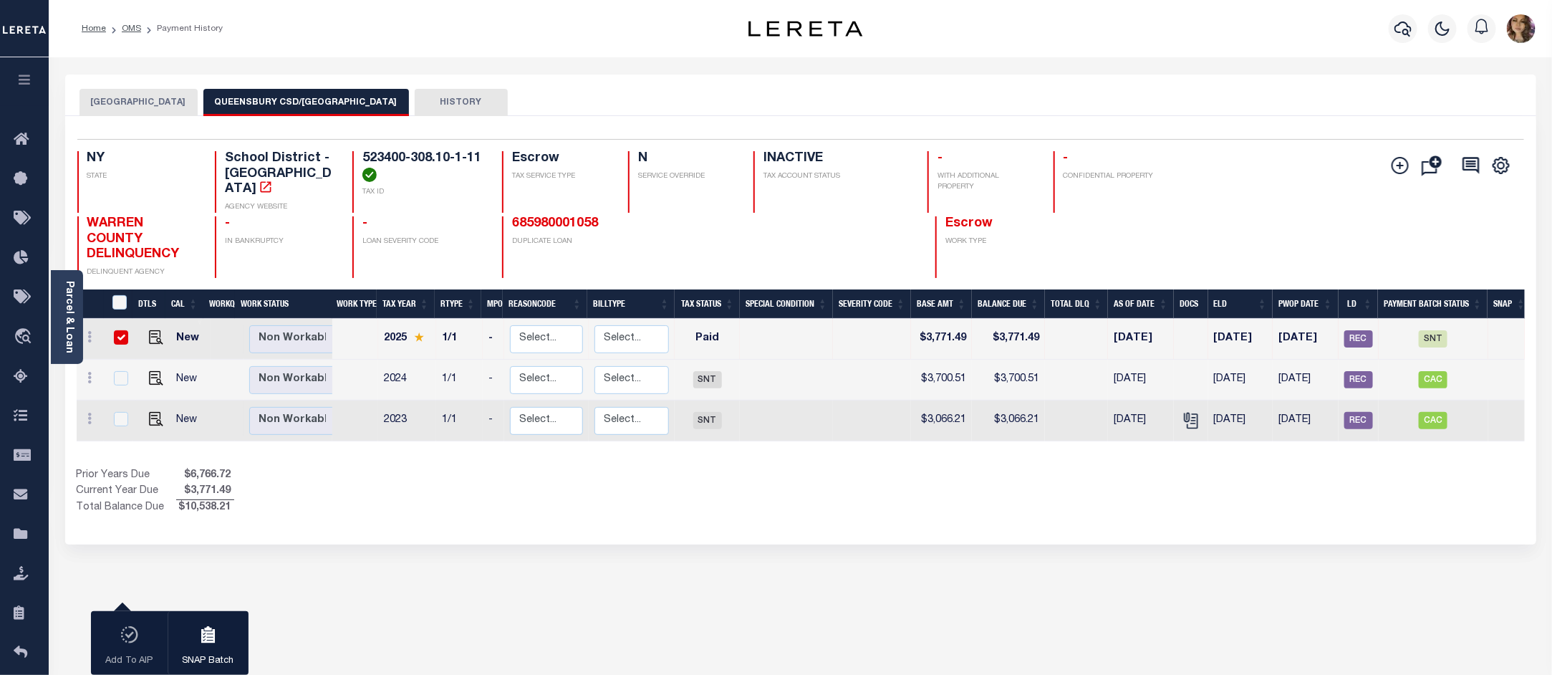
click at [903, 525] on div "1 Selected 3 Results 1 Items per page 25 50 100 NY STATE TAX ID" at bounding box center [800, 330] width 1471 height 428
click at [856, 534] on div "QUEENSBURY TOWN QUEENSBURY CSD/QUEENSBURY TOWN HISTORY 1 Selected 3" at bounding box center [800, 478] width 1492 height 809
drag, startPoint x: 462, startPoint y: 233, endPoint x: 359, endPoint y: 233, distance: 103.1
click at [359, 233] on div "- LOAN SEVERITY CODE" at bounding box center [418, 247] width 132 height 62
click at [452, 236] on p "LOAN SEVERITY CODE" at bounding box center [423, 241] width 122 height 11
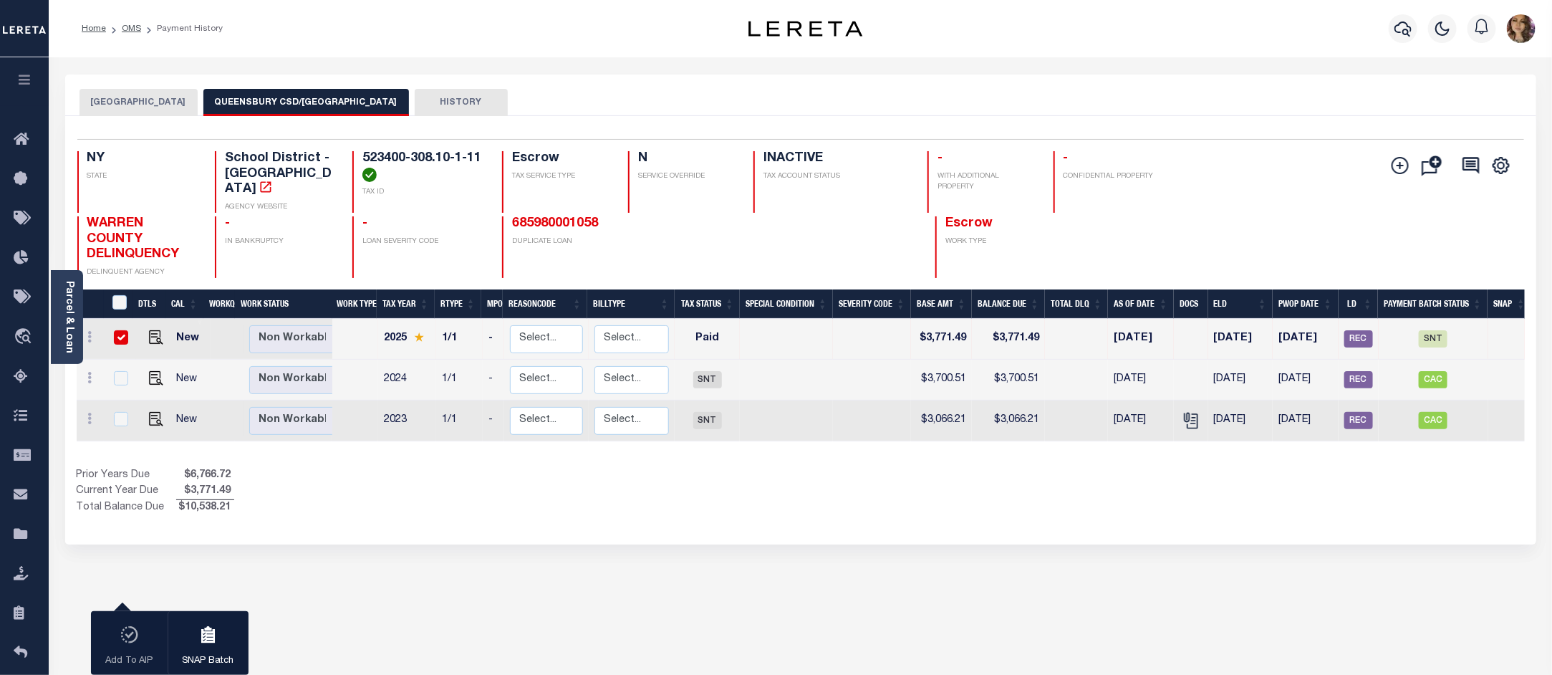
click at [419, 511] on div "1 Selected 3 Results 1 Items per page 25 50 100 NY STATE TAX ID" at bounding box center [800, 330] width 1471 height 428
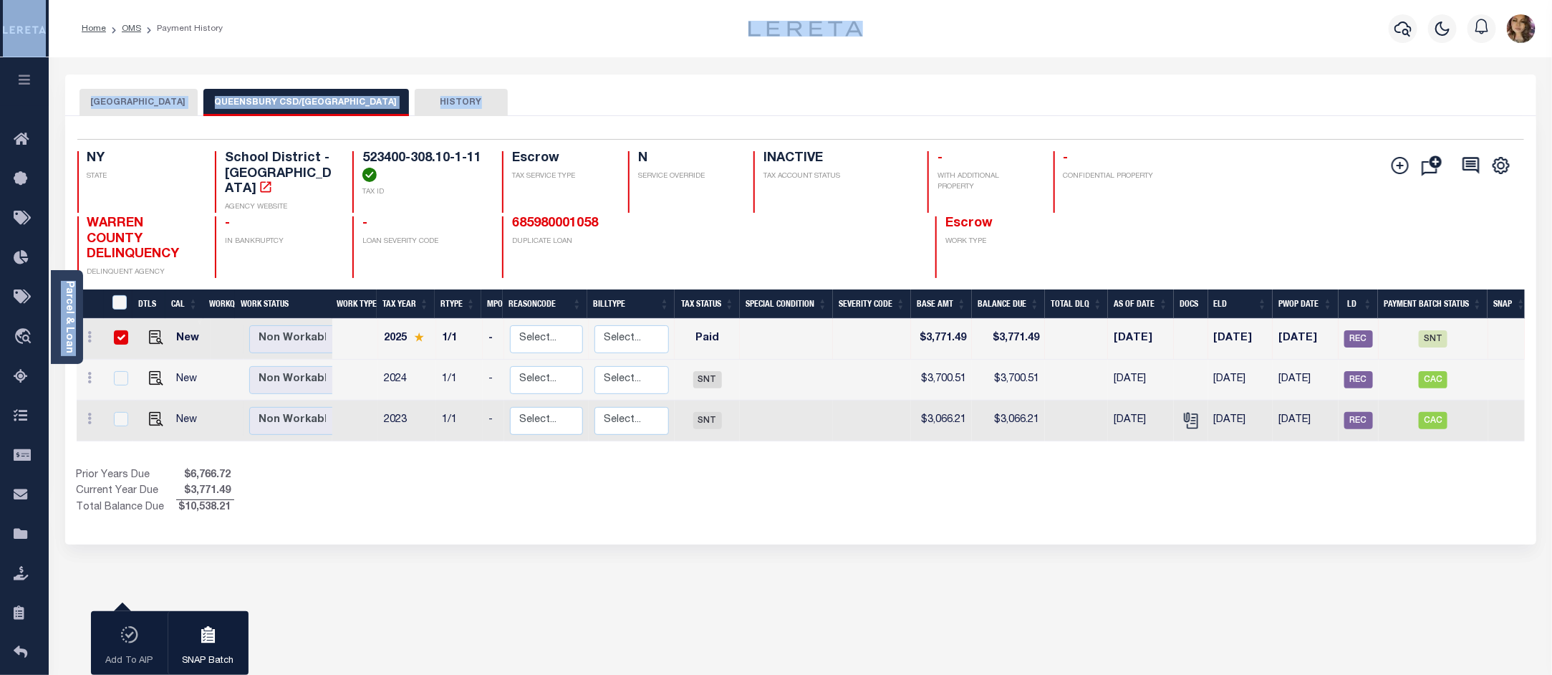
drag, startPoint x: 243, startPoint y: 37, endPoint x: 469, endPoint y: 72, distance: 228.4
click at [469, 72] on div "Home OMS Payment History" at bounding box center [776, 441] width 1552 height 883
click at [569, 107] on div "QUEENSBURY TOWN QUEENSBURY CSD/QUEENSBURY TOWN HISTORY" at bounding box center [800, 102] width 1442 height 26
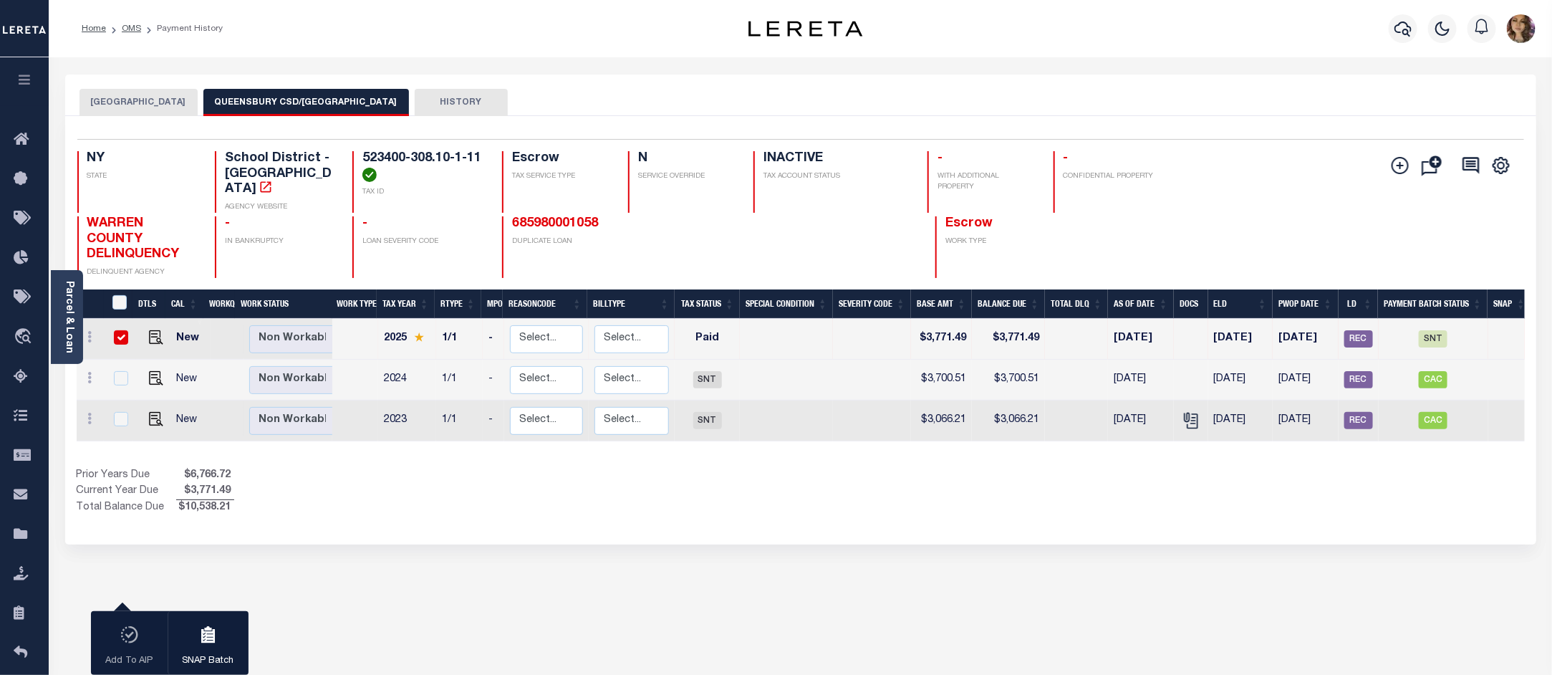
click at [753, 584] on div "QUEENSBURY TOWN QUEENSBURY CSD/QUEENSBURY TOWN HISTORY 1 Selected 3" at bounding box center [800, 478] width 1492 height 809
click at [1429, 330] on span "SNT" at bounding box center [1433, 338] width 29 height 17
checkbox input "false"
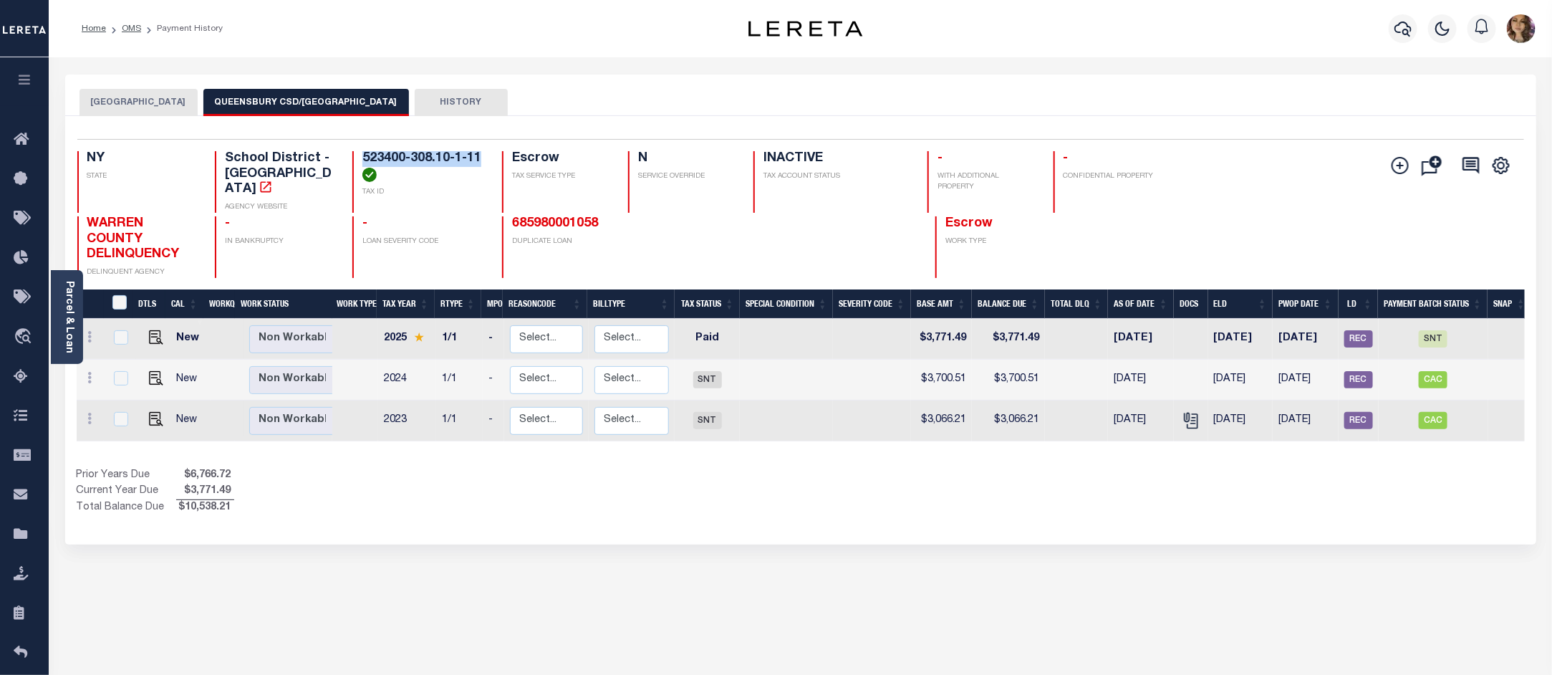
drag, startPoint x: 485, startPoint y: 160, endPoint x: 363, endPoint y: 158, distance: 121.8
click at [363, 158] on div "NY STATE School District - NY AGENCY WEBSITE 523400-308.10-1-11 TAX ID Escrow T…" at bounding box center [679, 182] width 1205 height 62
copy h4 "523400-308.10-1-11"
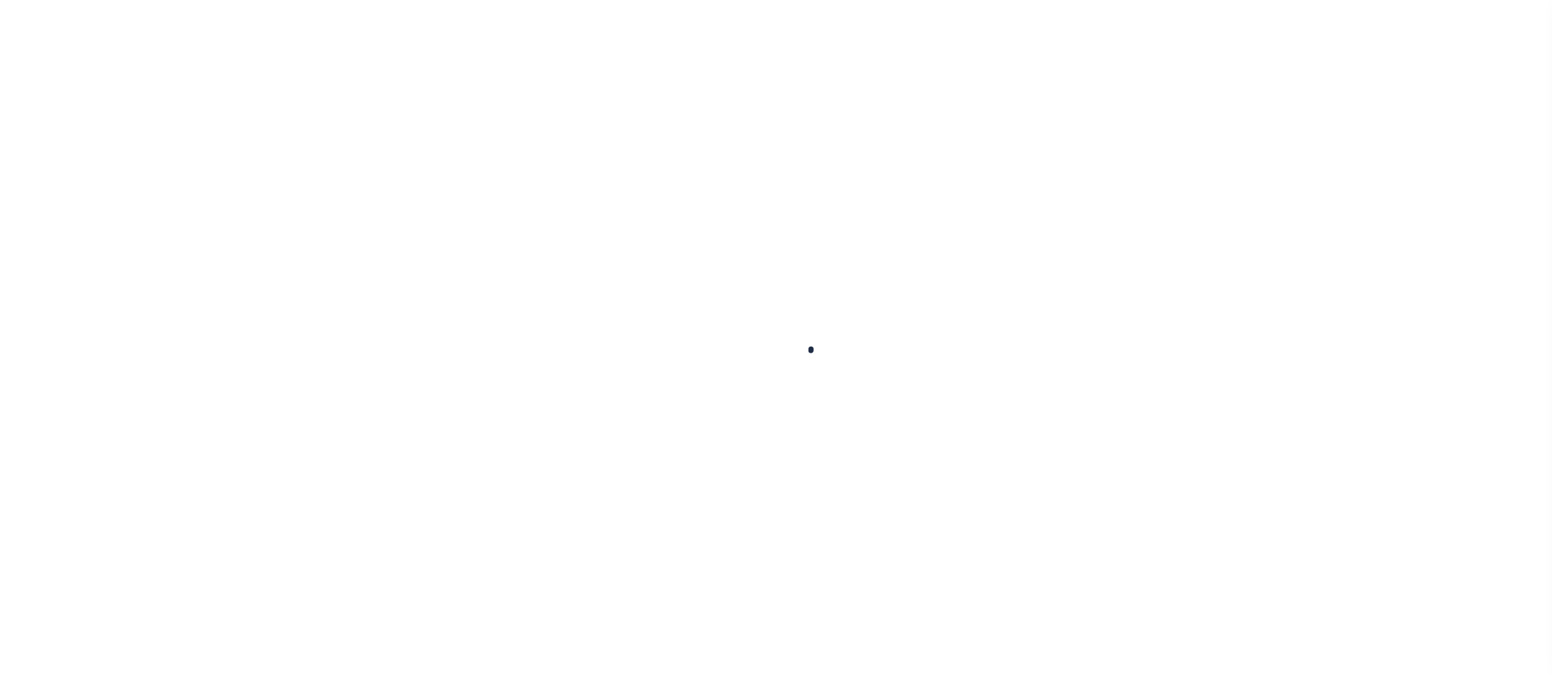
checkbox input "false"
type input "6563"
type input "[DATE]"
select select "PYD"
type input "$3,771.49"
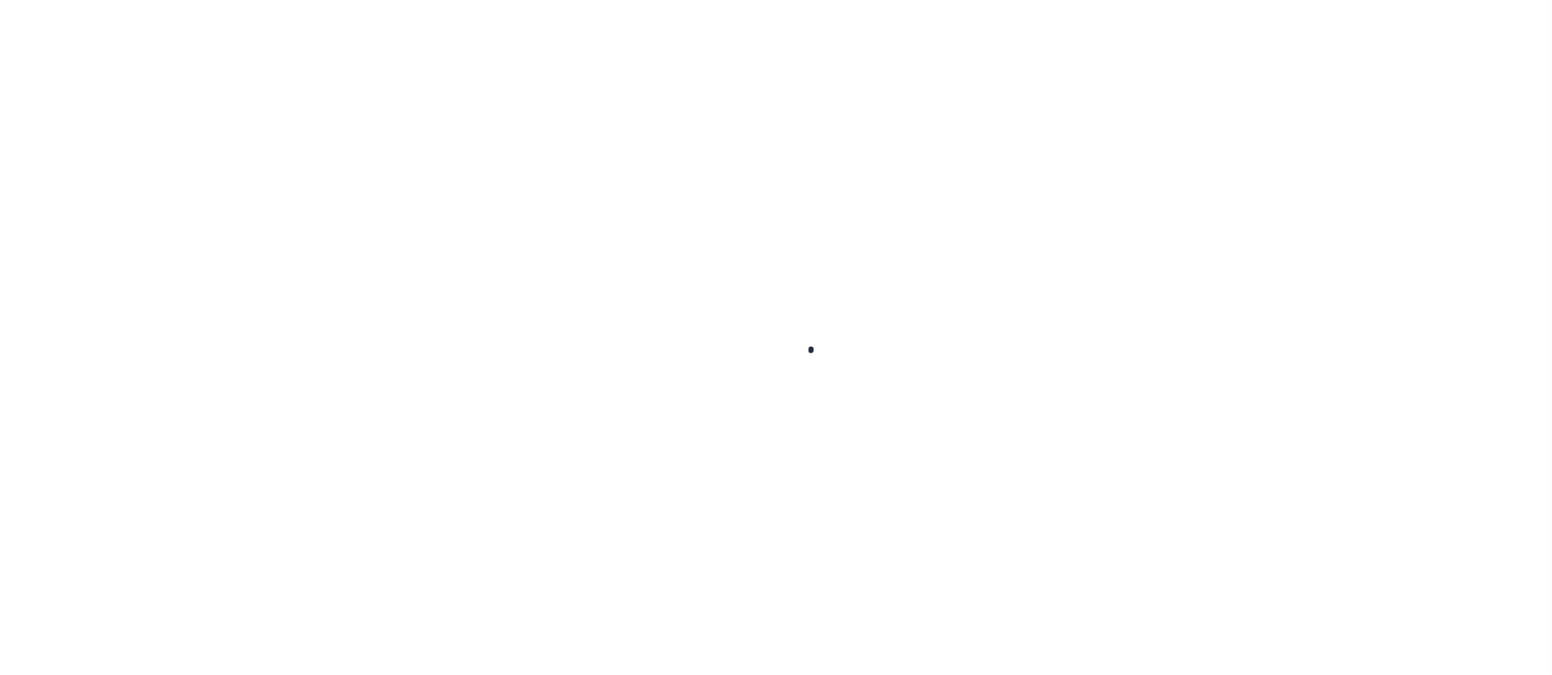
type input "$3,771.49"
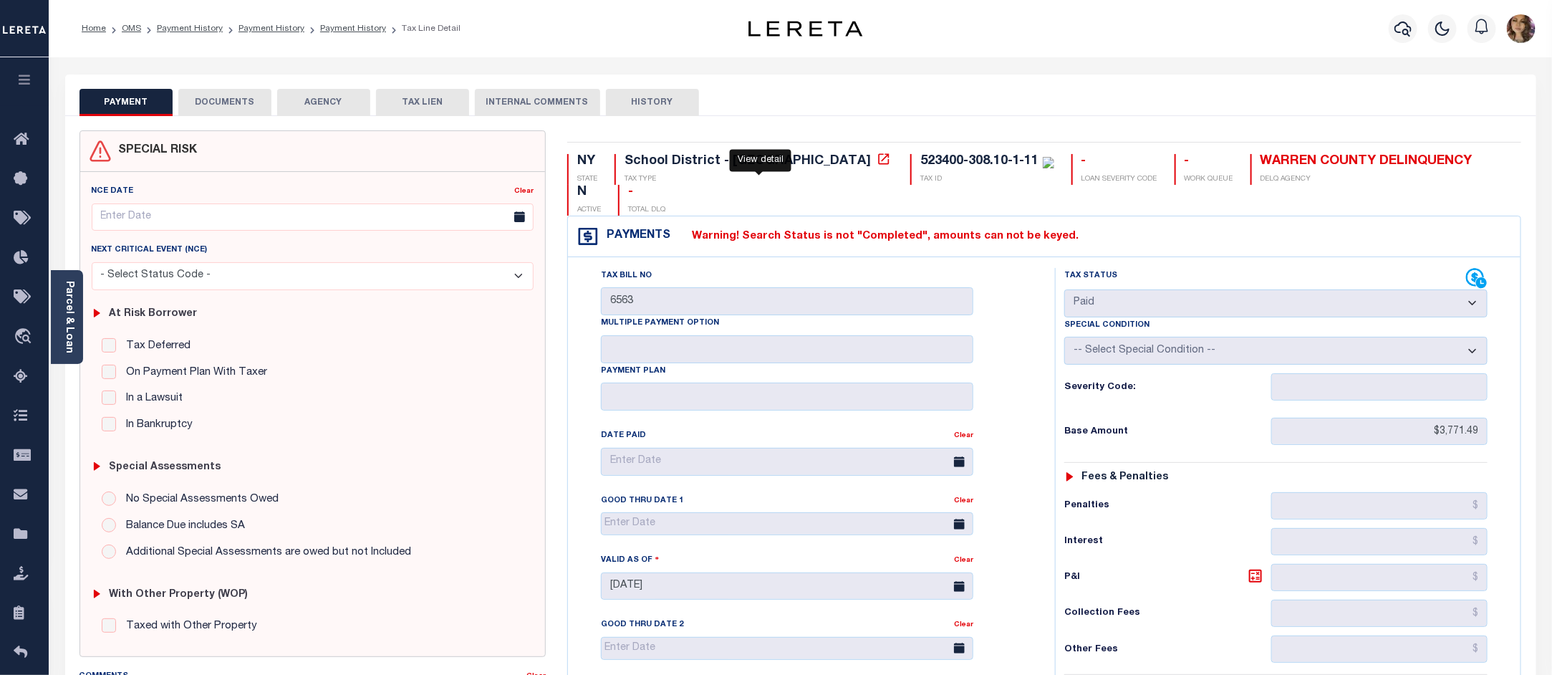
click at [877, 159] on icon at bounding box center [884, 159] width 14 height 14
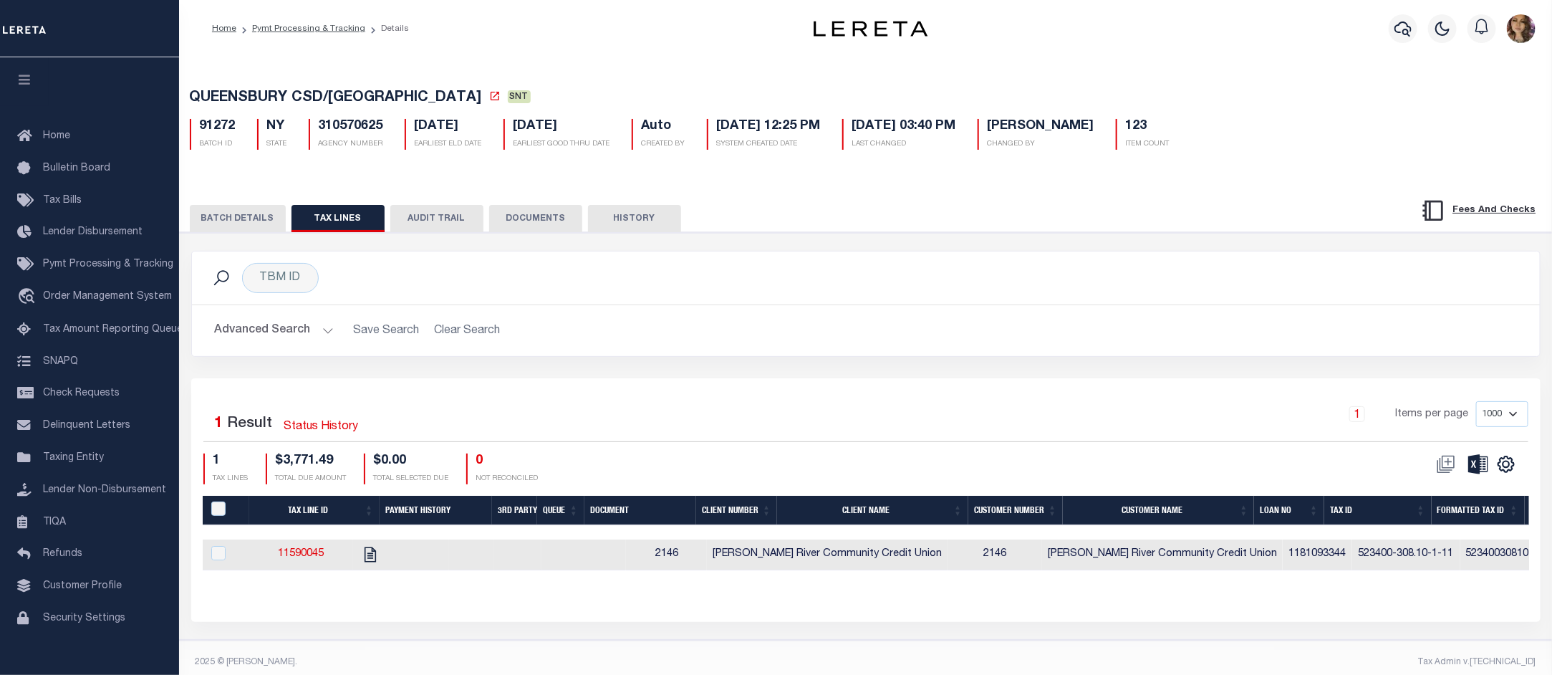
click at [249, 222] on button "BATCH DETAILS" at bounding box center [238, 218] width 96 height 27
